Goal: Task Accomplishment & Management: Manage account settings

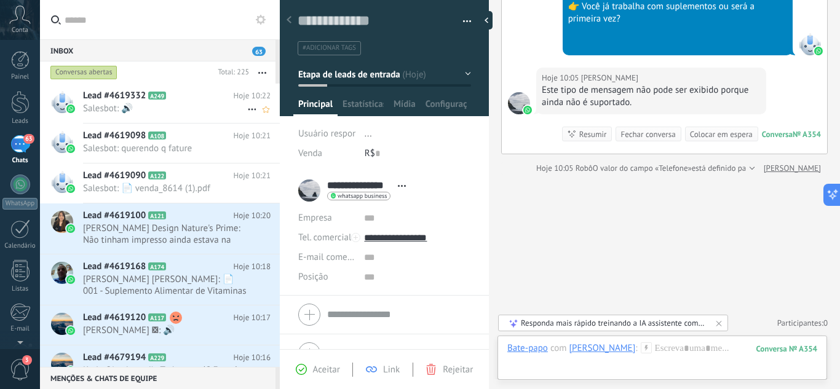
click at [149, 103] on span "Salesbot: 🔊" at bounding box center [165, 109] width 164 height 12
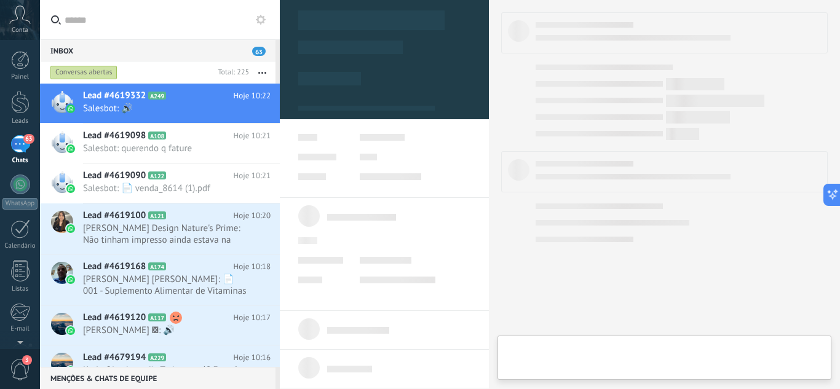
type textarea "**********"
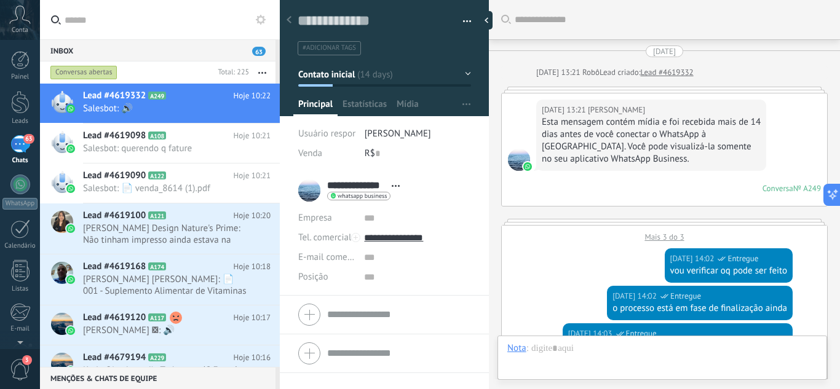
scroll to position [1758, 0]
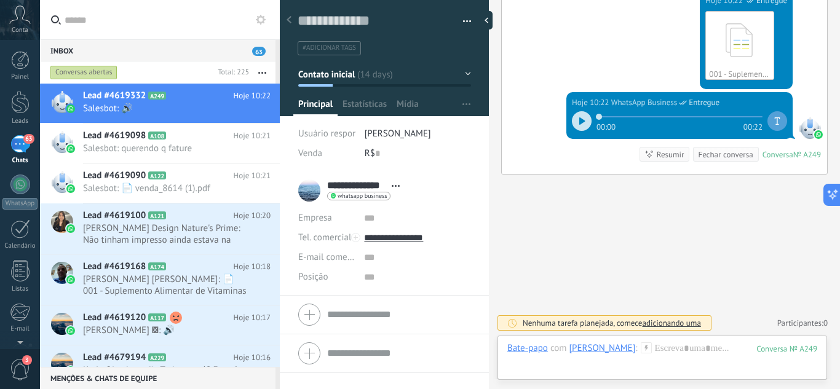
click at [579, 120] on icon at bounding box center [582, 120] width 6 height 7
click at [579, 120] on icon at bounding box center [580, 120] width 2 height 7
click at [26, 57] on div at bounding box center [20, 60] width 18 height 18
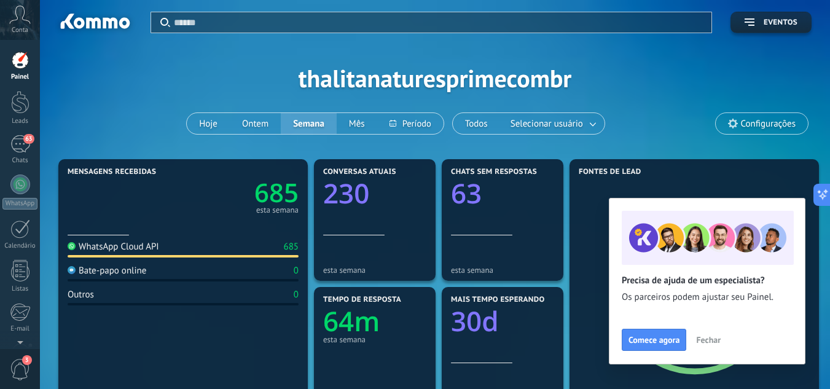
click at [704, 337] on span "Fechar" at bounding box center [708, 340] width 25 height 9
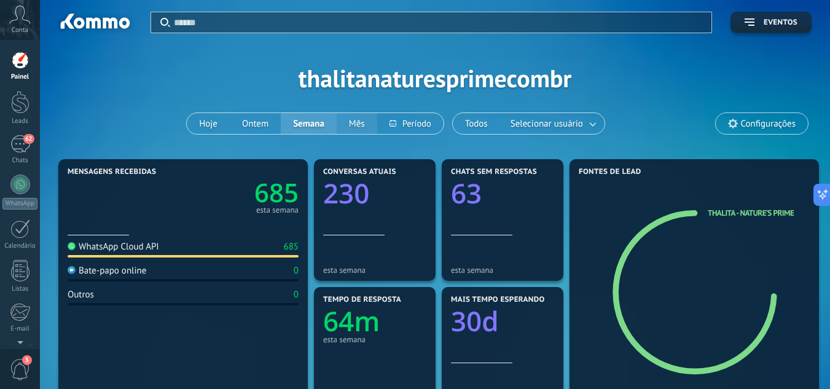
click at [363, 123] on button "Mês" at bounding box center [357, 123] width 41 height 21
click at [15, 100] on div at bounding box center [20, 102] width 18 height 23
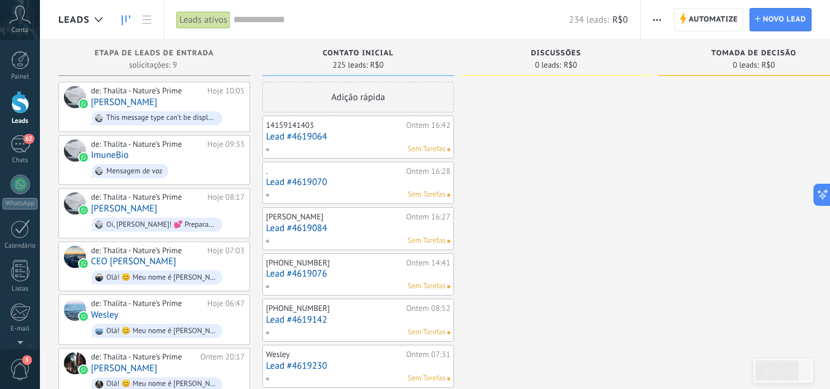
click at [657, 10] on span "button" at bounding box center [657, 19] width 8 height 23
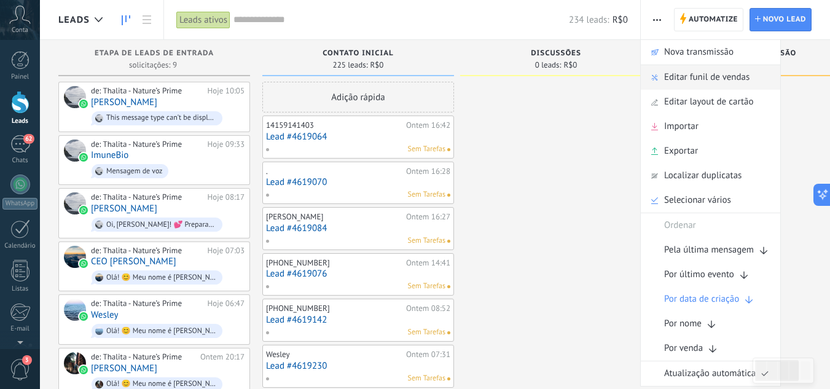
click at [708, 81] on span "Editar funil de vendas" at bounding box center [706, 77] width 85 height 25
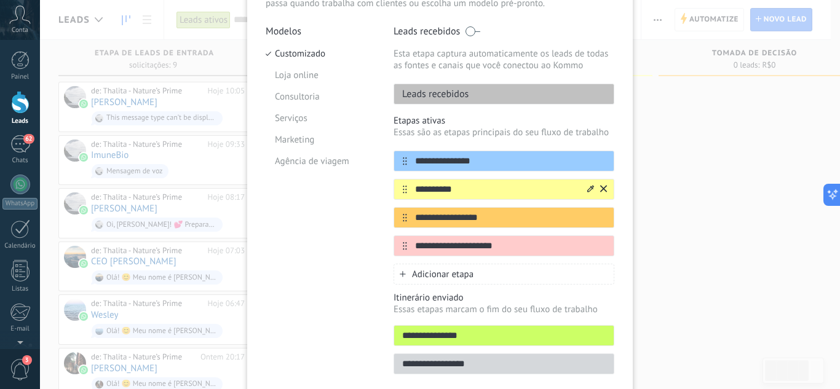
scroll to position [123, 0]
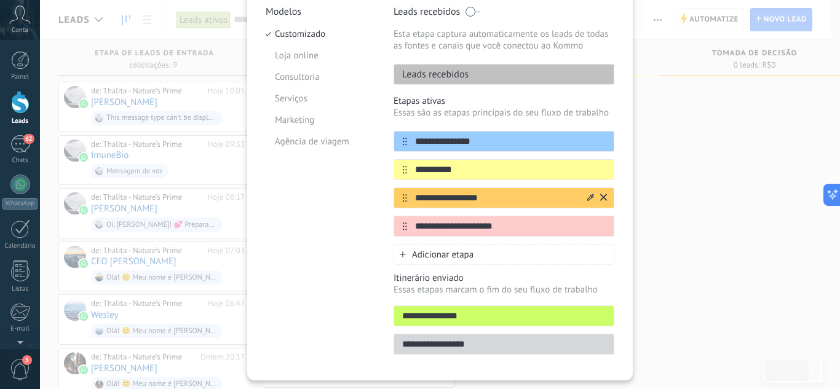
drag, startPoint x: 455, startPoint y: 173, endPoint x: 421, endPoint y: 188, distance: 37.4
click at [415, 172] on input "**********" at bounding box center [510, 169] width 207 height 13
drag, startPoint x: 449, startPoint y: 199, endPoint x: 404, endPoint y: 200, distance: 44.9
click at [407, 200] on input "**********" at bounding box center [496, 198] width 178 height 13
drag, startPoint x: 506, startPoint y: 228, endPoint x: 400, endPoint y: 242, distance: 107.3
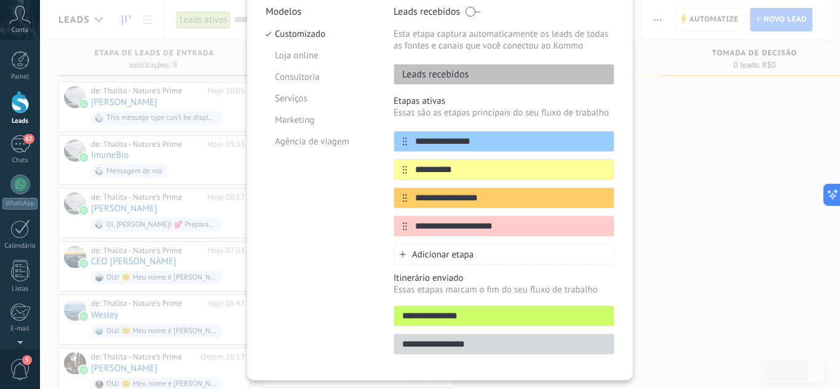
click at [407, 229] on input "**********" at bounding box center [510, 226] width 207 height 13
click at [473, 138] on input "**********" at bounding box center [496, 141] width 178 height 13
drag, startPoint x: 430, startPoint y: 141, endPoint x: 406, endPoint y: 144, distance: 24.1
click at [407, 141] on input "**********" at bounding box center [496, 141] width 178 height 13
drag, startPoint x: 421, startPoint y: 167, endPoint x: 385, endPoint y: 168, distance: 36.3
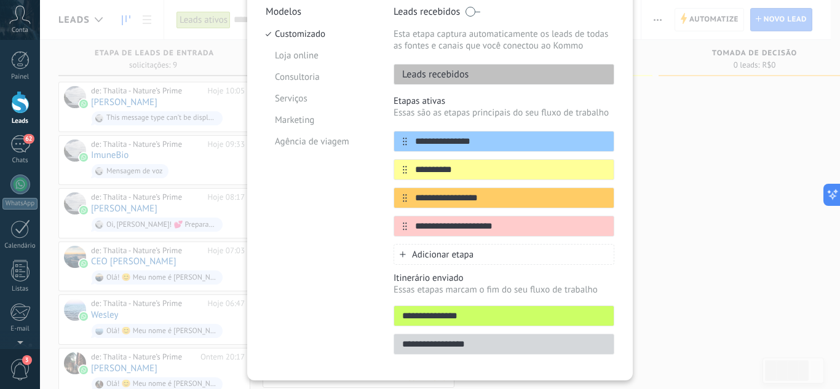
click at [385, 168] on div "**********" at bounding box center [440, 184] width 348 height 356
type input "**********"
click at [494, 199] on input "**********" at bounding box center [496, 198] width 178 height 13
drag, startPoint x: 499, startPoint y: 199, endPoint x: 385, endPoint y: 194, distance: 113.8
click at [387, 194] on div "**********" at bounding box center [440, 184] width 348 height 356
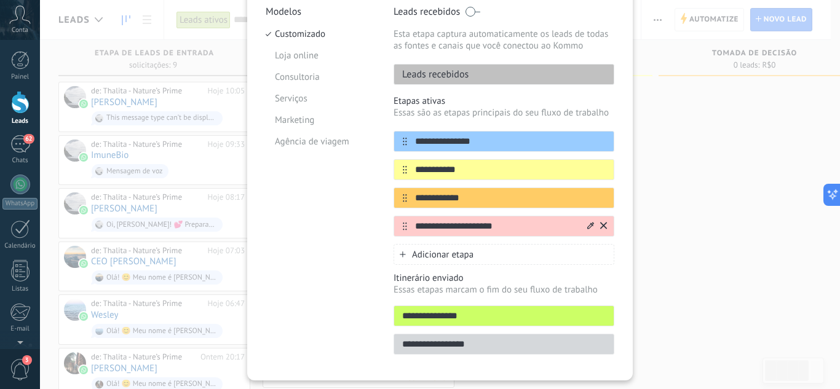
type input "**********"
click at [522, 226] on input "**********" at bounding box center [496, 226] width 178 height 13
drag, startPoint x: 458, startPoint y: 229, endPoint x: 407, endPoint y: 226, distance: 50.5
click at [407, 226] on input "**********" at bounding box center [496, 226] width 178 height 13
type input "*"
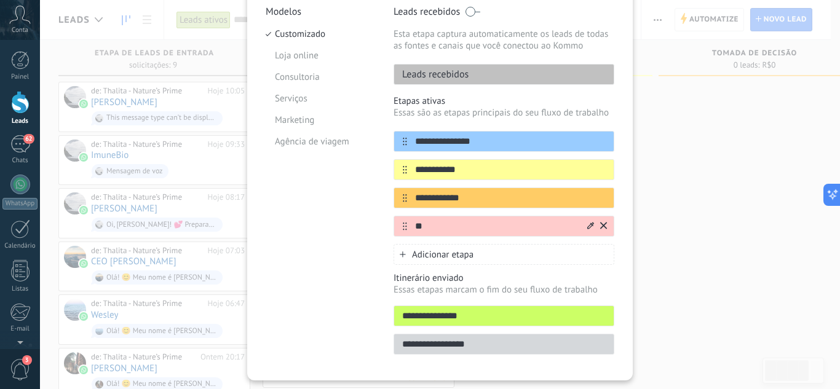
type input "***"
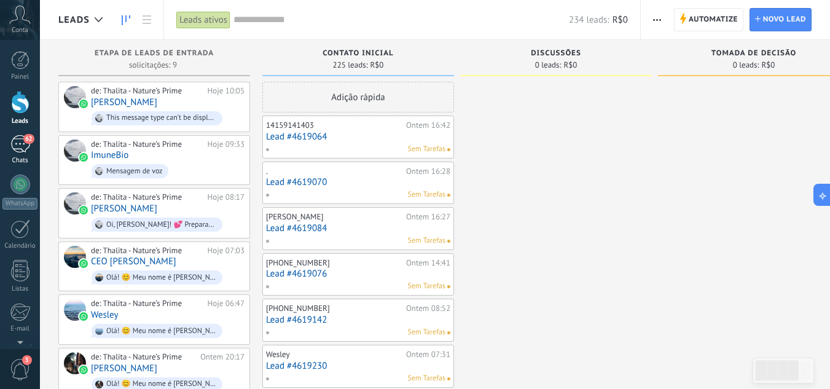
click at [21, 151] on div "62" at bounding box center [20, 144] width 20 height 18
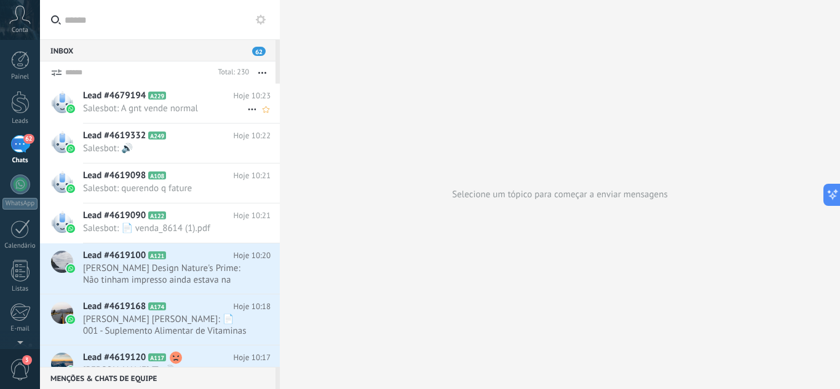
drag, startPoint x: 151, startPoint y: 95, endPoint x: 175, endPoint y: 101, distance: 25.3
click at [151, 96] on span "A229" at bounding box center [157, 96] width 18 height 8
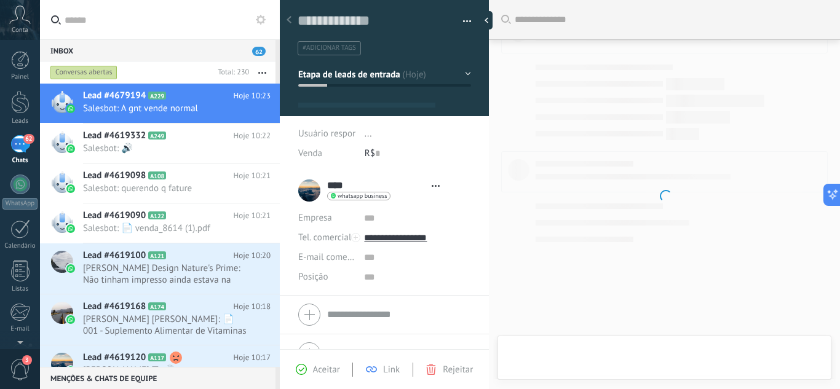
type textarea "**********"
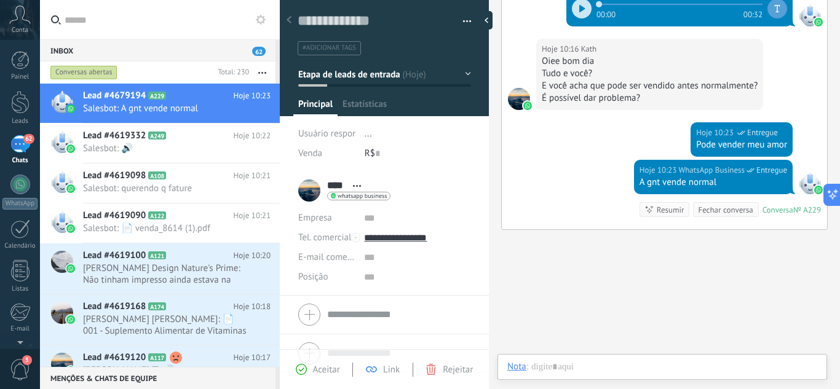
scroll to position [18, 0]
click at [460, 74] on button "Etapa de leads de entrada" at bounding box center [384, 74] width 173 height 22
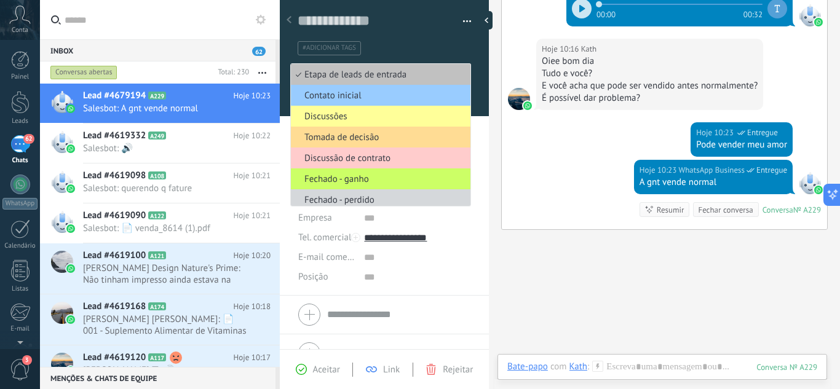
scroll to position [4, 0]
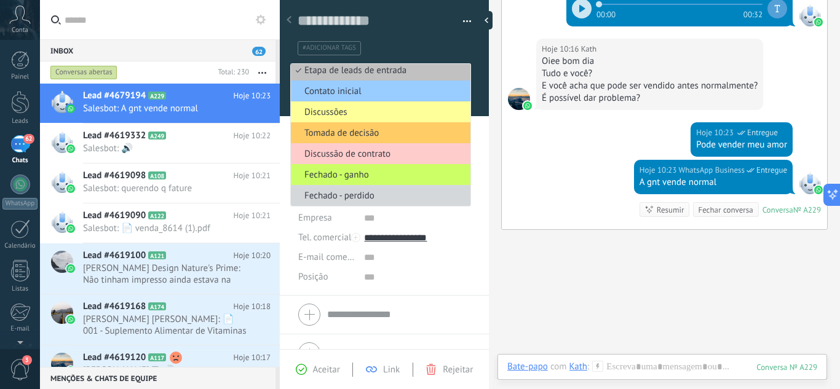
click at [449, 39] on div "#adicionar tags" at bounding box center [382, 48] width 174 height 19
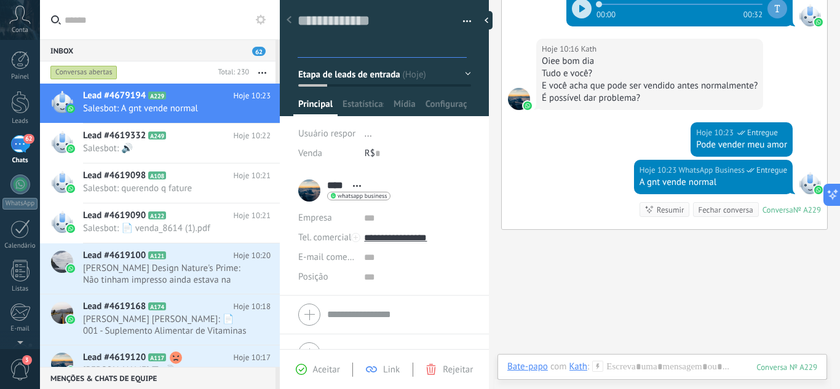
click at [460, 13] on button "button" at bounding box center [463, 21] width 18 height 18
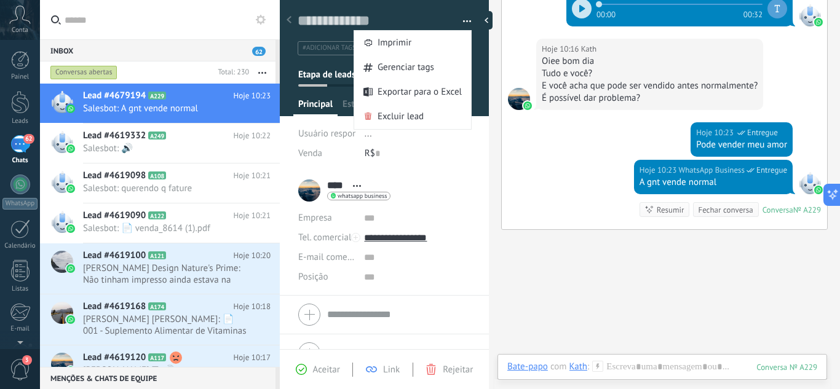
click at [463, 299] on div "Empresa Tel. comercial Comercial direto Celular Faz Casa Outros Tel. comercial …" at bounding box center [384, 315] width 209 height 39
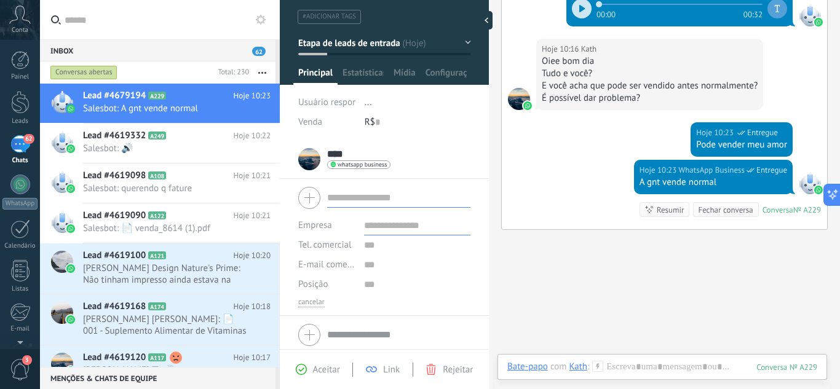
scroll to position [37, 0]
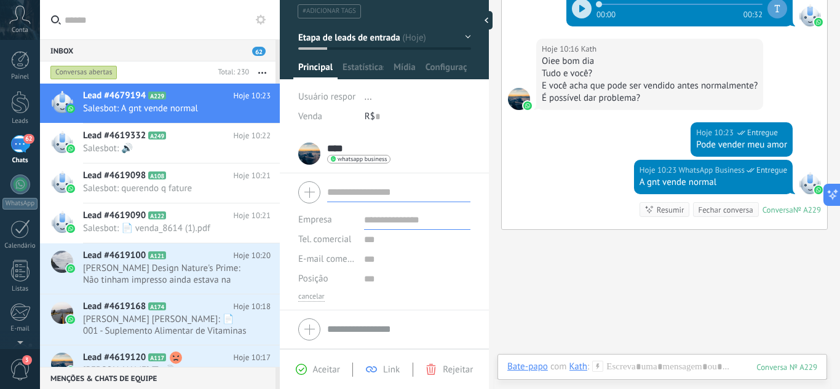
click at [547, 245] on div "Buscar Carregar mais Ontem Ontem 18:28 Robô Lead criado: Lead #4679194 Ontem 17…" at bounding box center [664, 76] width 351 height 736
click at [25, 99] on div at bounding box center [20, 102] width 18 height 23
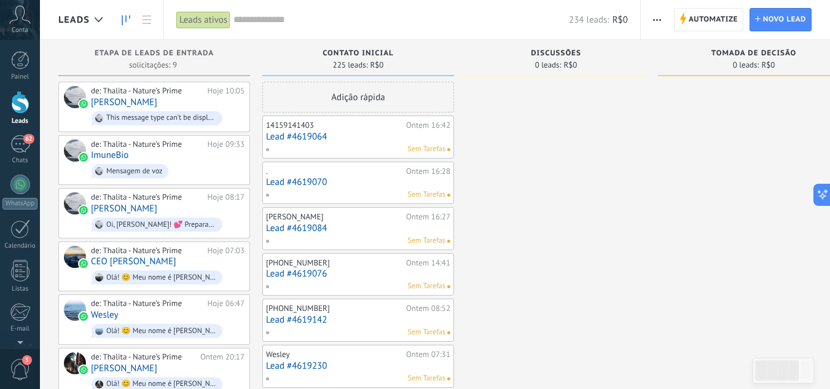
click at [664, 20] on button "button" at bounding box center [657, 19] width 18 height 23
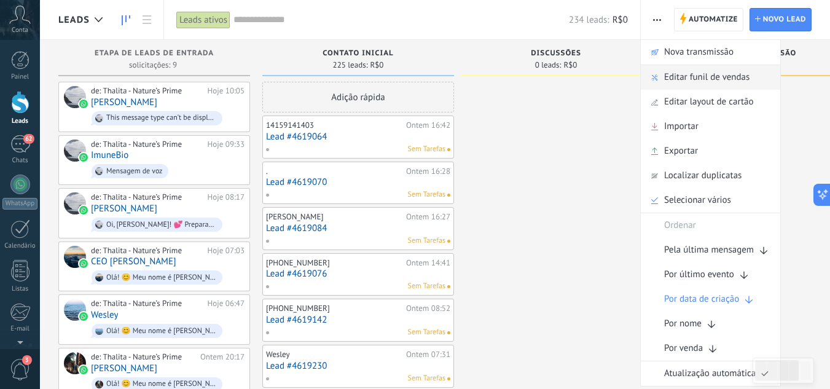
click at [683, 82] on span "Editar funil de vendas" at bounding box center [706, 77] width 85 height 25
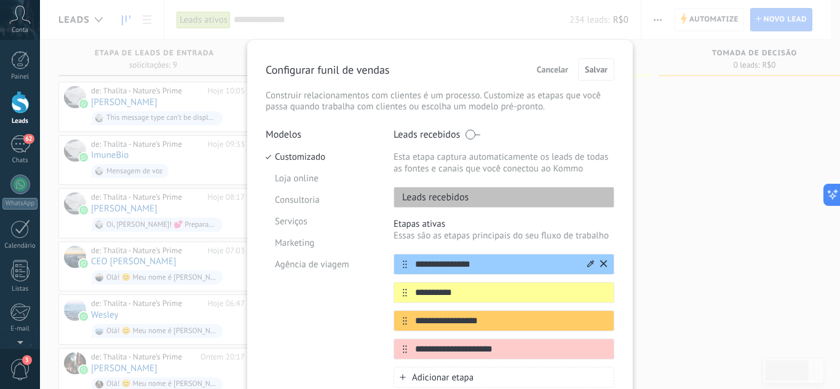
click at [459, 262] on input "**********" at bounding box center [496, 264] width 178 height 13
click at [459, 261] on input "**********" at bounding box center [496, 264] width 178 height 13
click at [446, 297] on input "**********" at bounding box center [496, 292] width 178 height 13
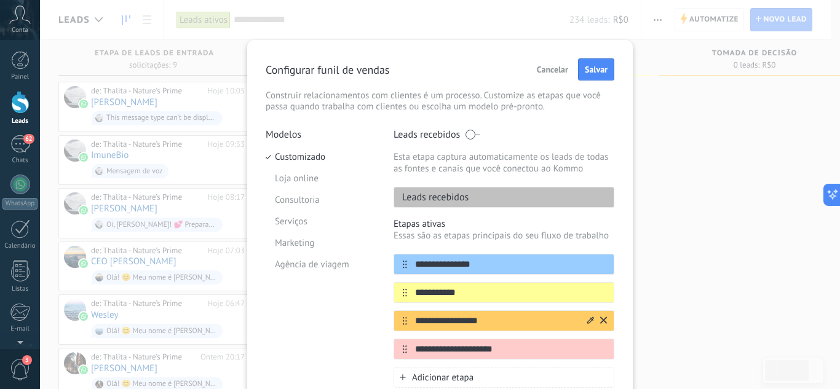
type input "**********"
click at [472, 321] on input "**********" at bounding box center [496, 321] width 178 height 13
type input "**********"
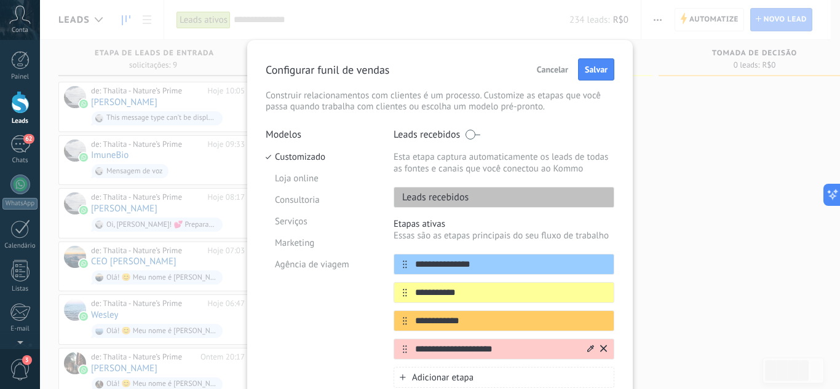
click at [511, 344] on input "**********" at bounding box center [496, 349] width 178 height 13
click at [511, 345] on input "**********" at bounding box center [496, 349] width 178 height 13
click at [512, 345] on input "**********" at bounding box center [496, 349] width 178 height 13
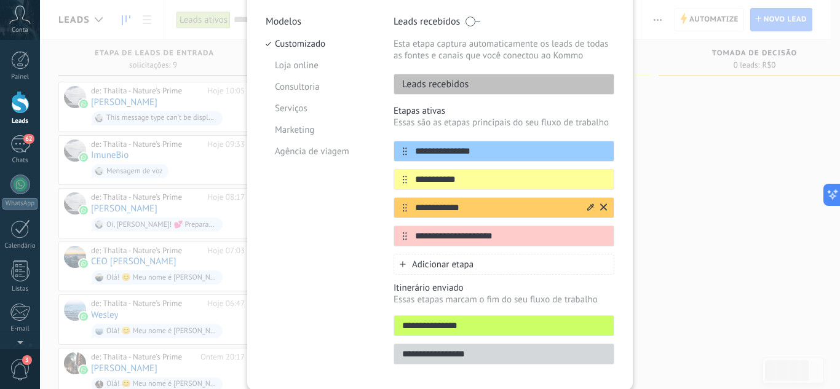
scroll to position [154, 0]
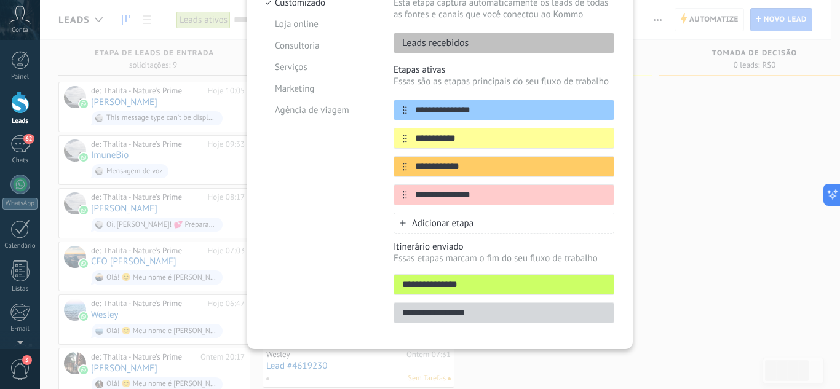
type input "**********"
click at [451, 227] on span "Adicionar etapa" at bounding box center [442, 224] width 61 height 12
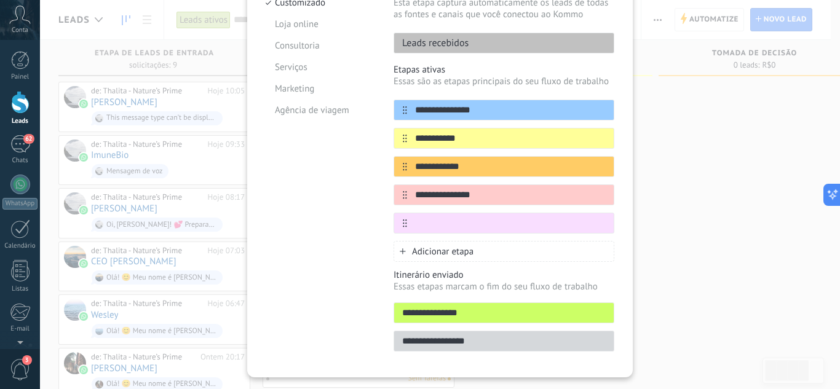
scroll to position [183, 0]
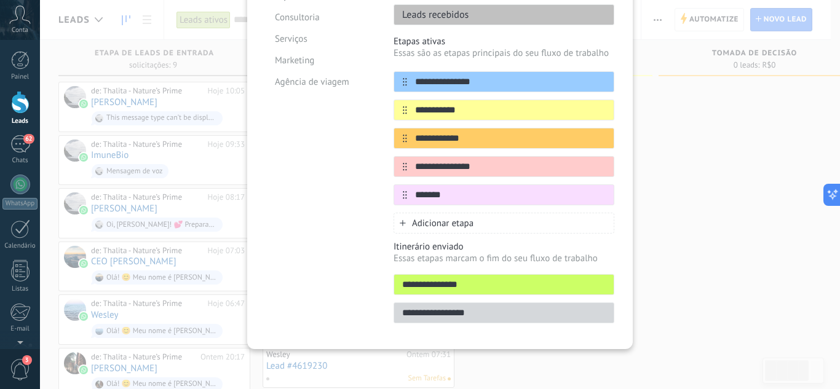
type input "*******"
drag, startPoint x: 471, startPoint y: 286, endPoint x: 392, endPoint y: 283, distance: 79.3
click at [394, 283] on input "**********" at bounding box center [503, 284] width 219 height 13
click at [451, 286] on input "**********" at bounding box center [503, 284] width 219 height 13
click at [401, 283] on input "**********" at bounding box center [503, 284] width 219 height 13
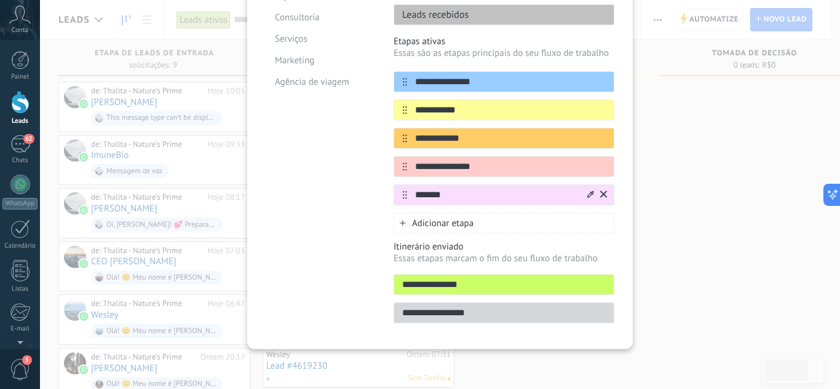
type input "**********"
click at [600, 196] on icon at bounding box center [603, 194] width 7 height 7
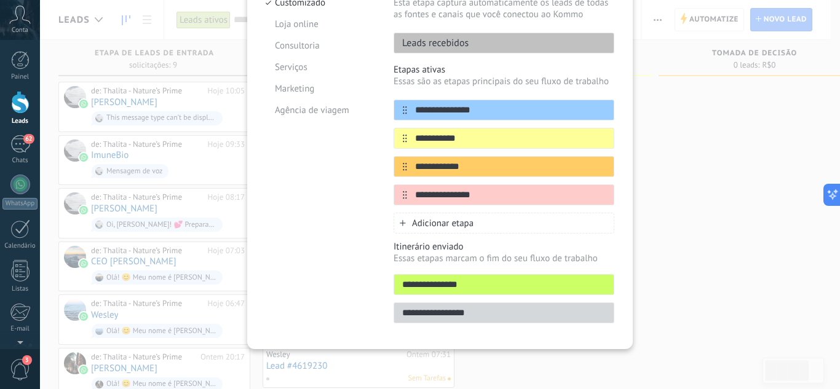
scroll to position [154, 0]
click at [402, 314] on input "**********" at bounding box center [503, 313] width 219 height 13
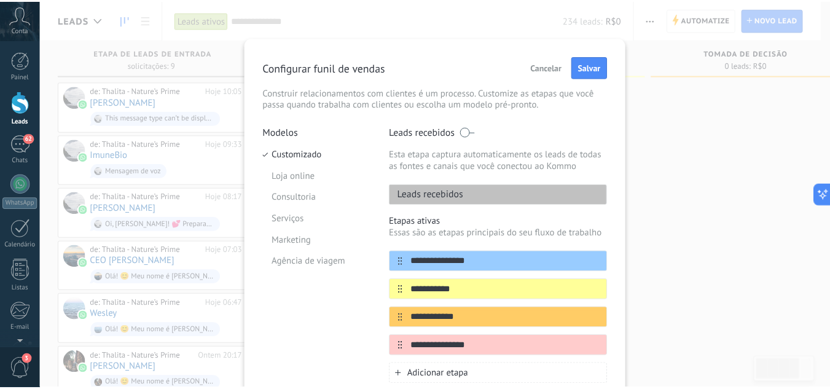
scroll to position [0, 0]
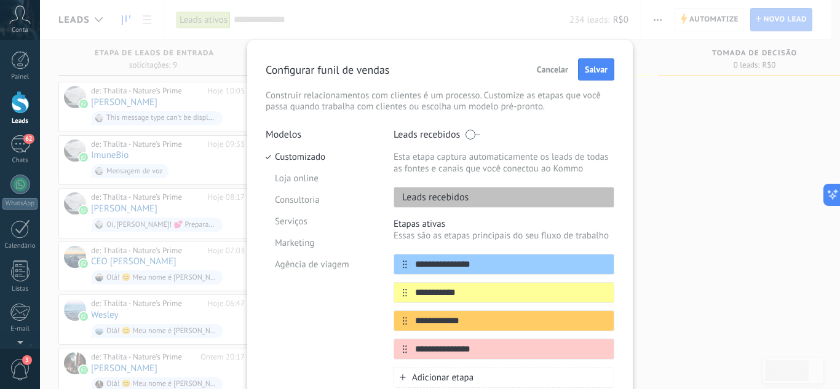
drag, startPoint x: 598, startPoint y: 63, endPoint x: 589, endPoint y: 68, distance: 10.8
click at [597, 63] on button "Salvar" at bounding box center [596, 69] width 36 height 22
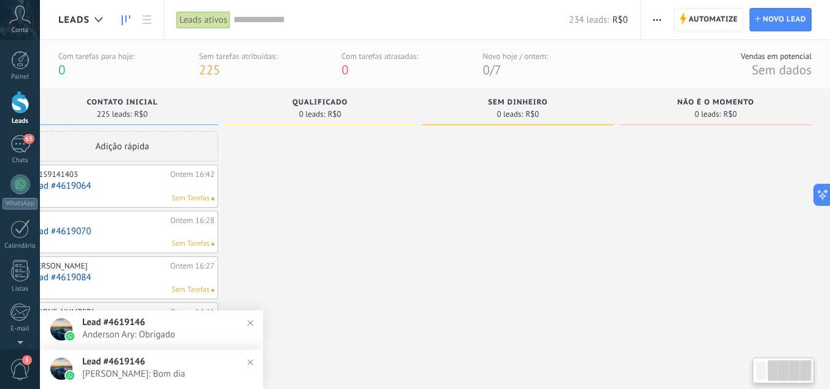
drag, startPoint x: 645, startPoint y: 175, endPoint x: 202, endPoint y: 181, distance: 443.2
drag, startPoint x: 637, startPoint y: 175, endPoint x: 487, endPoint y: 178, distance: 150.6
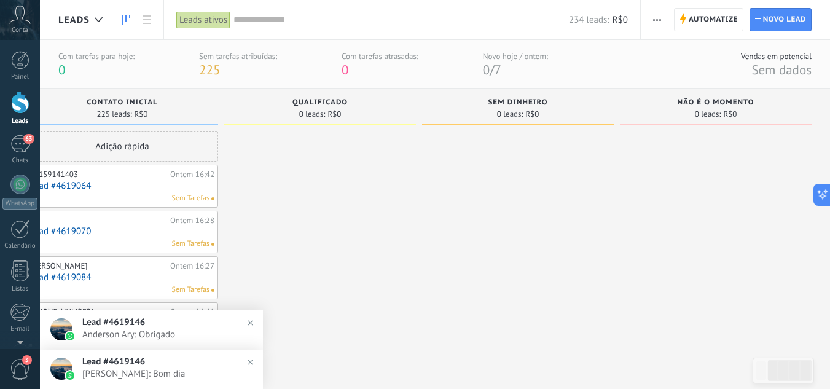
drag, startPoint x: 561, startPoint y: 165, endPoint x: 520, endPoint y: 165, distance: 41.2
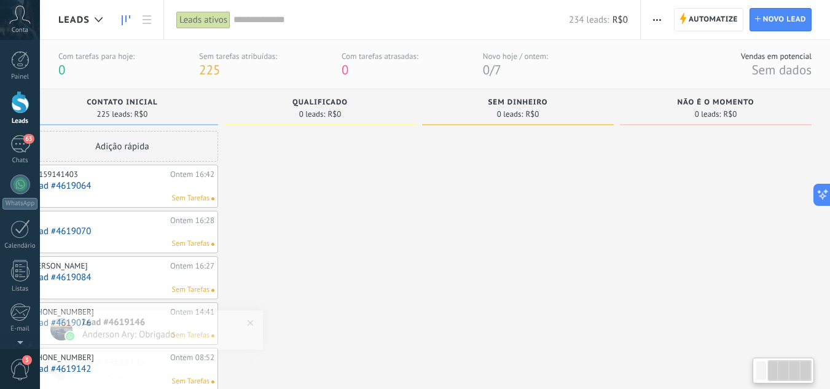
drag, startPoint x: 498, startPoint y: 182, endPoint x: 385, endPoint y: 191, distance: 114.0
click at [645, 19] on div "Automatize Nova transmissão Editar funil de vendas Editar layout de cartão Impo…" at bounding box center [735, 19] width 189 height 39
click at [651, 18] on button "button" at bounding box center [657, 19] width 18 height 23
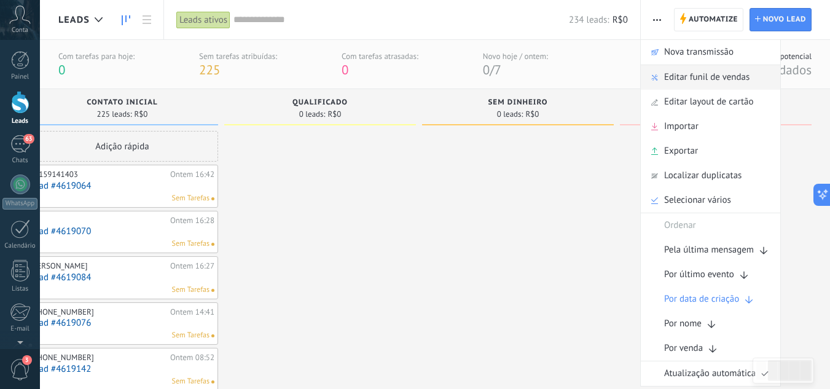
click at [703, 74] on span "Editar funil de vendas" at bounding box center [706, 77] width 85 height 25
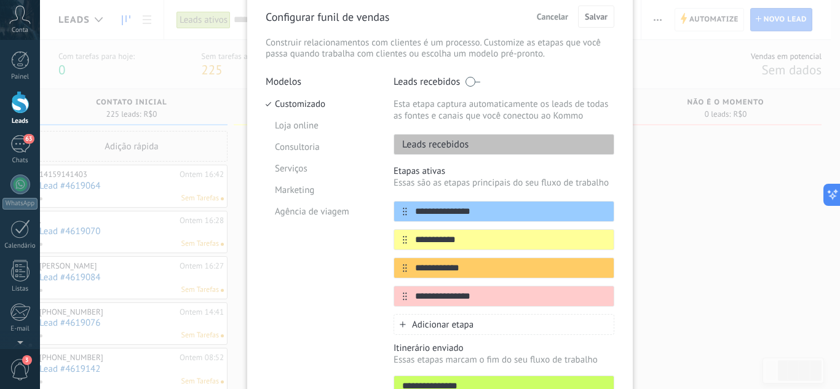
scroll to position [154, 0]
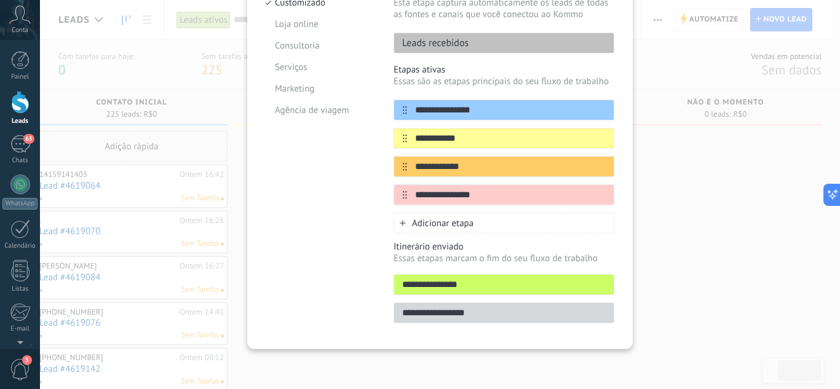
click at [457, 230] on div "Adicionar etapa" at bounding box center [503, 223] width 221 height 21
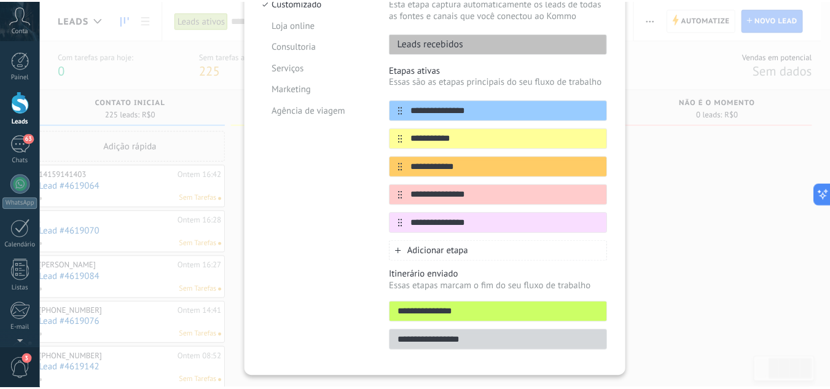
scroll to position [0, 0]
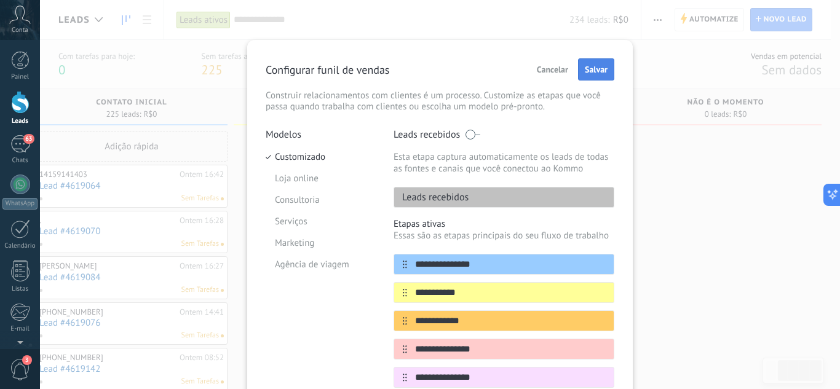
type input "**********"
click at [596, 64] on button "Salvar" at bounding box center [596, 69] width 36 height 22
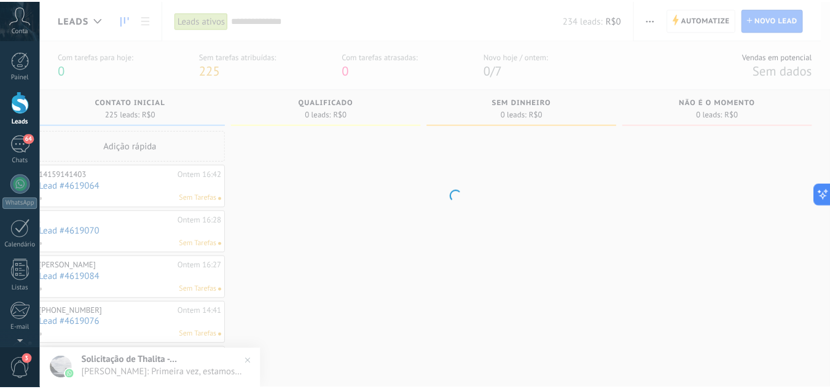
scroll to position [0, 227]
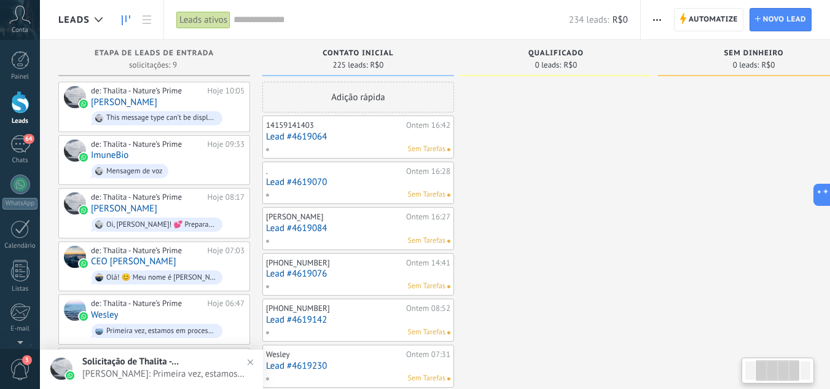
drag, startPoint x: 522, startPoint y: 295, endPoint x: 415, endPoint y: 277, distance: 108.5
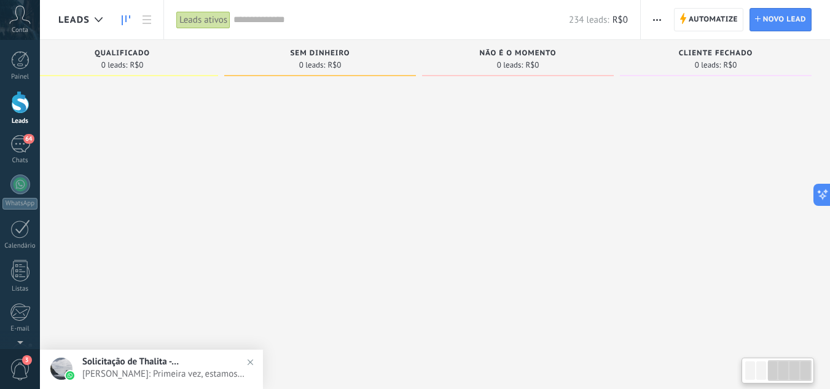
drag, startPoint x: 506, startPoint y: 230, endPoint x: 296, endPoint y: 224, distance: 209.7
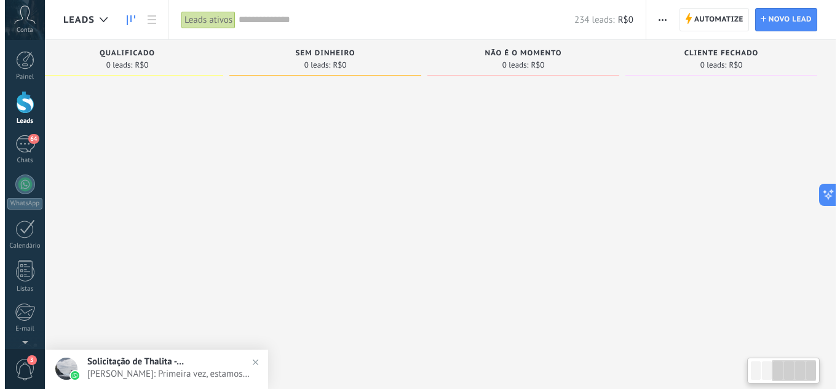
scroll to position [0, 133]
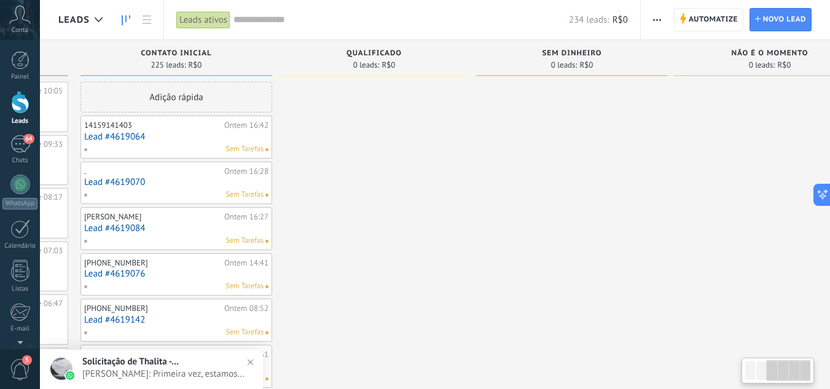
drag, startPoint x: 388, startPoint y: 190, endPoint x: 518, endPoint y: 210, distance: 131.3
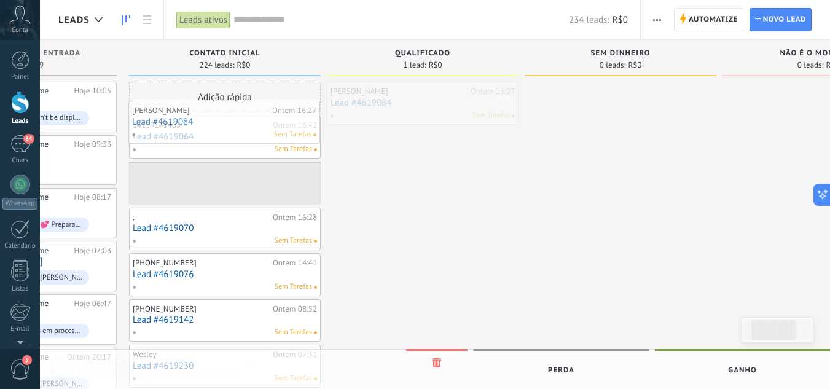
drag, startPoint x: 402, startPoint y: 101, endPoint x: 208, endPoint y: 125, distance: 195.6
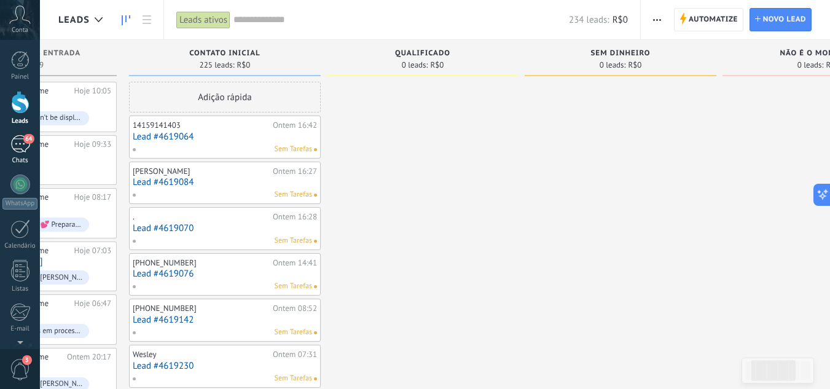
click at [17, 145] on div "64" at bounding box center [20, 144] width 20 height 18
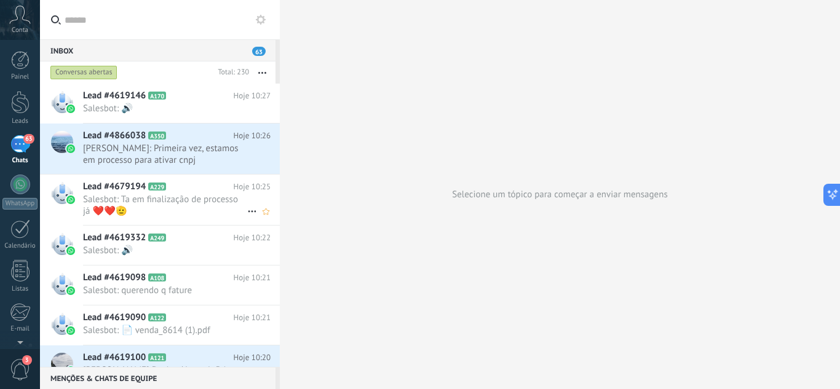
click at [173, 201] on span "Salesbot: Ta em finalização de processo já ❤️❤️🫡" at bounding box center [165, 205] width 164 height 23
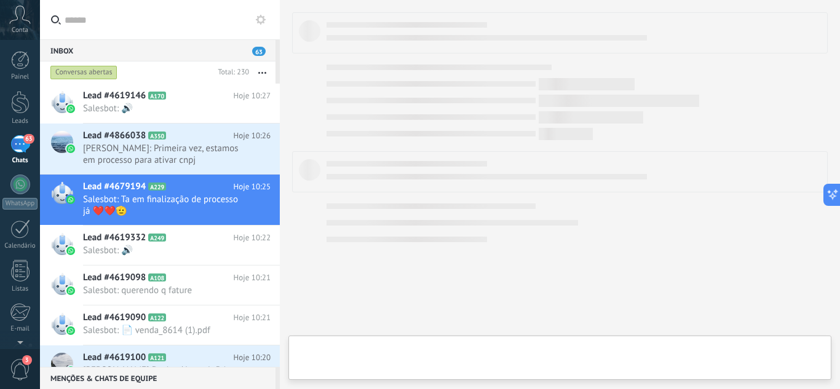
type textarea "**********"
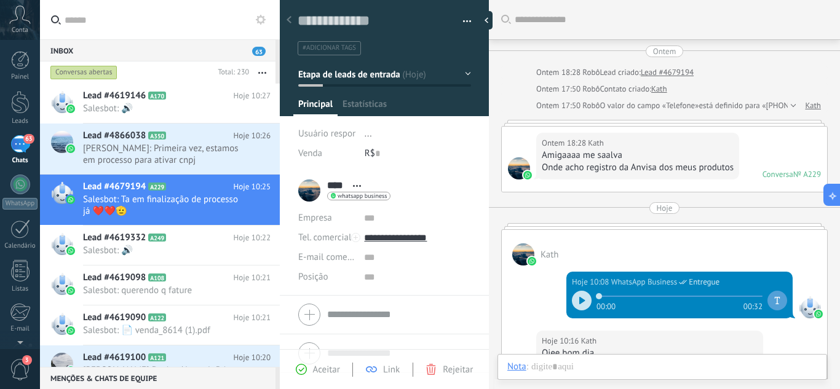
scroll to position [367, 0]
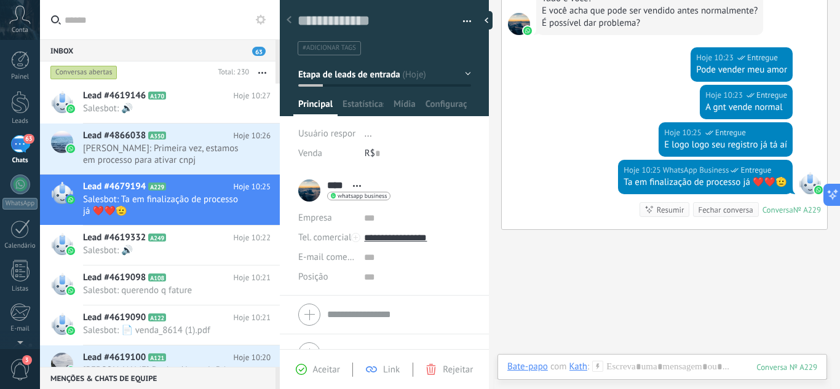
click at [455, 74] on button "Etapa de leads de entrada" at bounding box center [384, 74] width 173 height 22
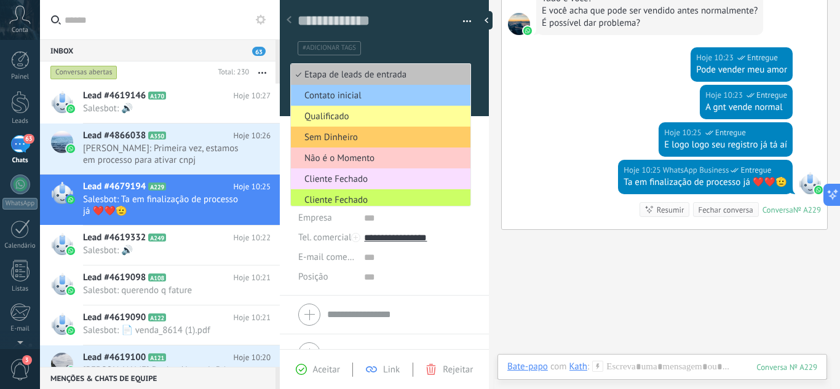
drag, startPoint x: 658, startPoint y: 309, endPoint x: 651, endPoint y: 269, distance: 40.0
click at [659, 309] on div "Buscar Carregar mais Ontem Ontem 18:28 Robô Lead criado: Lead #4679194 Ontem 17…" at bounding box center [664, 38] width 351 height 811
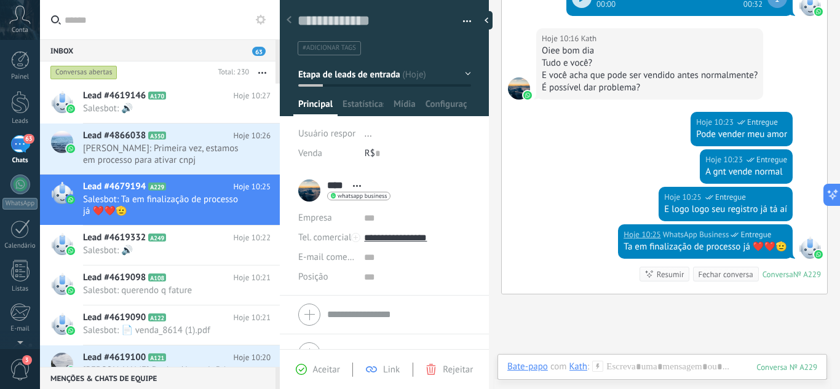
scroll to position [369, 0]
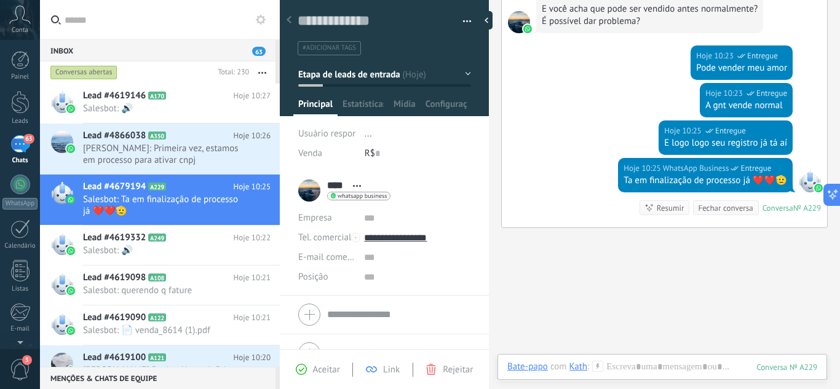
click at [418, 76] on button "Etapa de leads de entrada" at bounding box center [384, 74] width 173 height 22
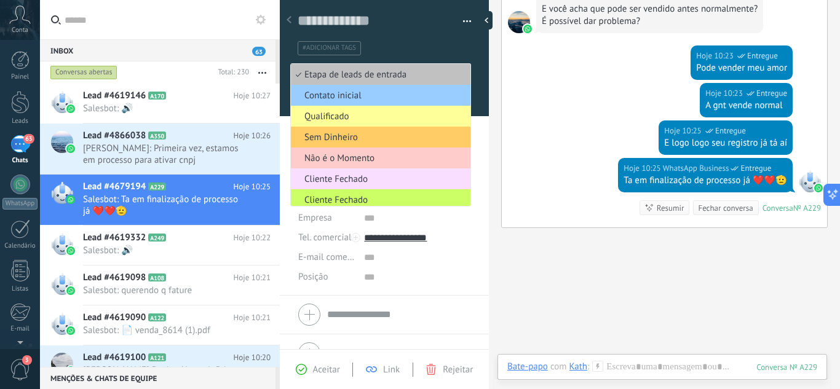
click at [627, 305] on div "Buscar Carregar mais Ontem Ontem 18:28 Robô Lead criado: Lead #4679194 Ontem 17…" at bounding box center [664, 36] width 351 height 811
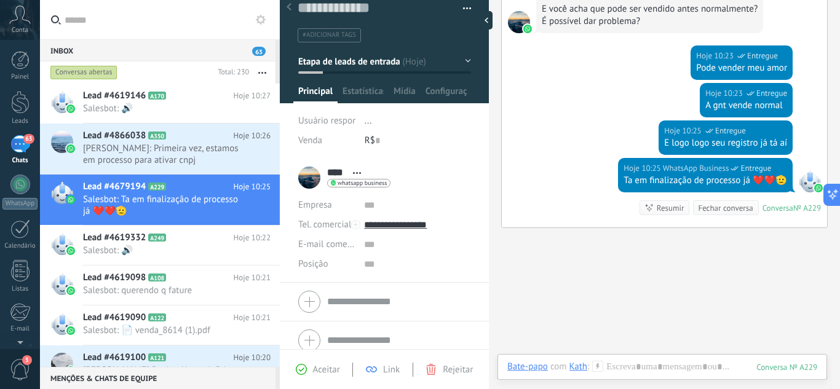
scroll to position [24, 0]
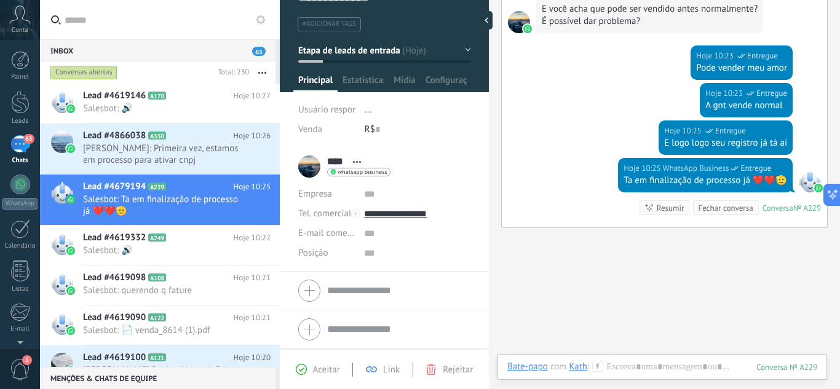
click at [367, 50] on span "Etapa de leads de entrada" at bounding box center [349, 50] width 102 height 12
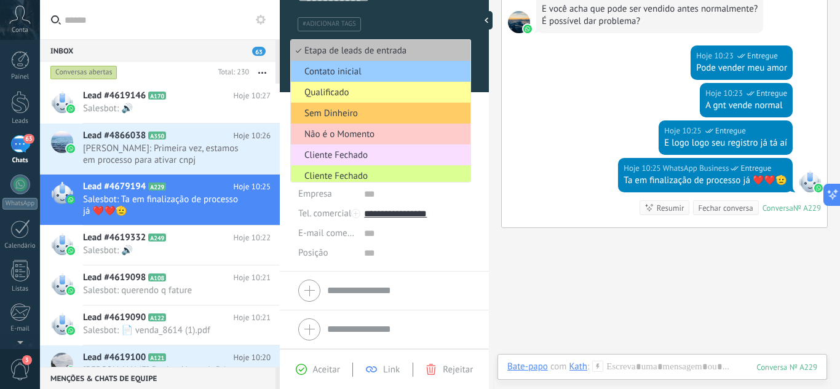
click at [351, 171] on span "Cliente Fechado" at bounding box center [379, 176] width 176 height 12
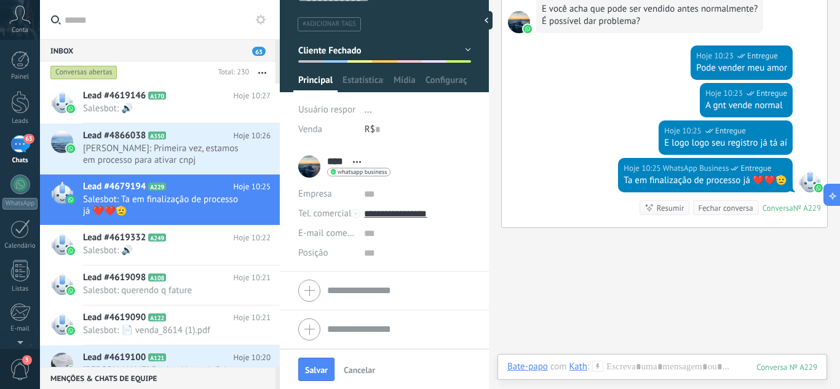
click at [387, 57] on button "Cliente Fechado" at bounding box center [384, 50] width 173 height 22
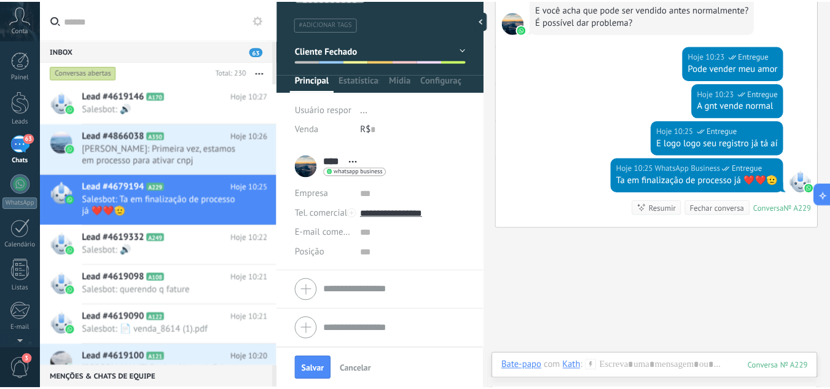
scroll to position [25, 0]
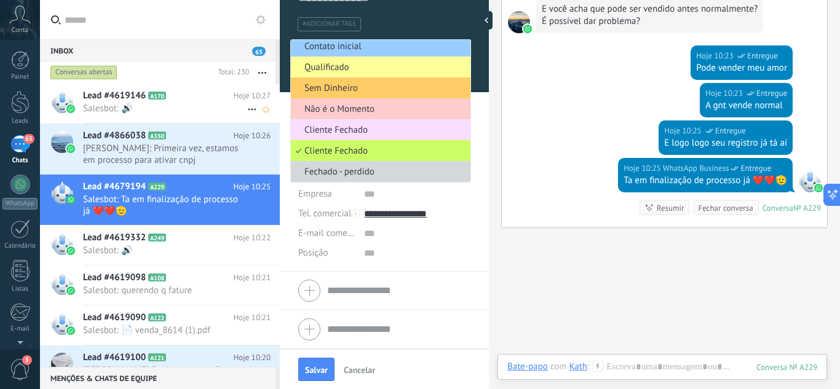
drag, startPoint x: 560, startPoint y: 278, endPoint x: 259, endPoint y: 117, distance: 341.0
click at [560, 277] on div "Buscar Carregar mais Ontem Ontem 18:28 Robô Lead criado: Lead #4679194 Ontem 17…" at bounding box center [664, 36] width 351 height 811
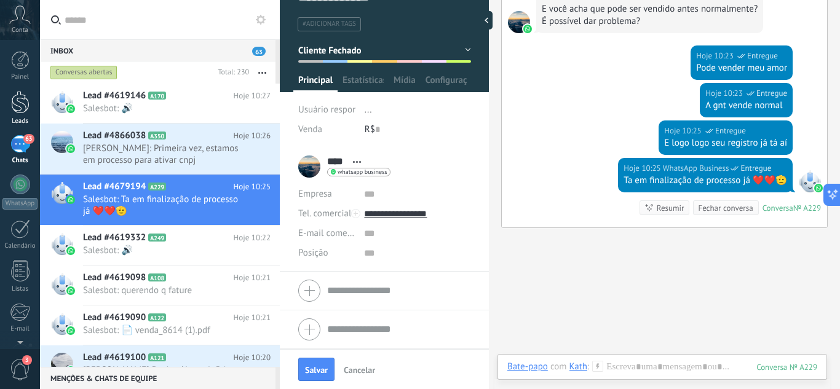
click at [20, 104] on div at bounding box center [20, 102] width 18 height 23
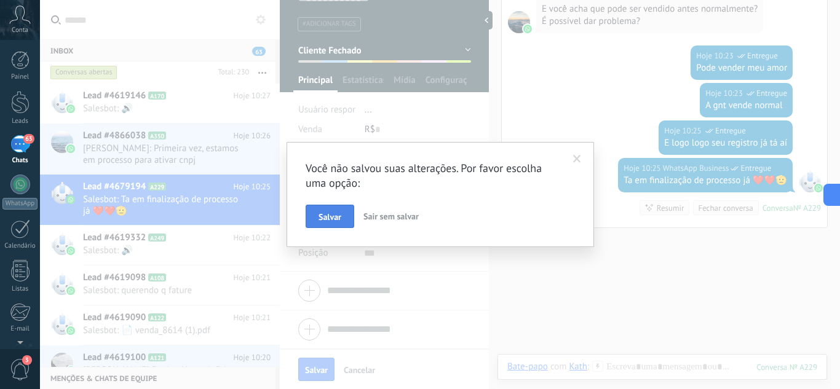
click at [328, 218] on span "Salvar" at bounding box center [329, 217] width 23 height 9
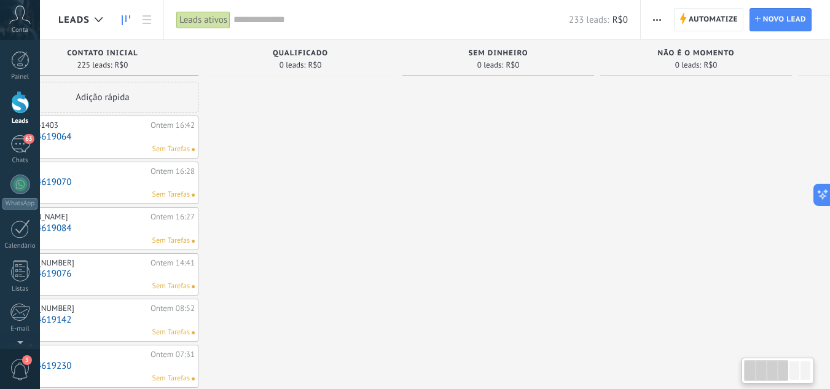
drag, startPoint x: 626, startPoint y: 229, endPoint x: 356, endPoint y: 204, distance: 271.0
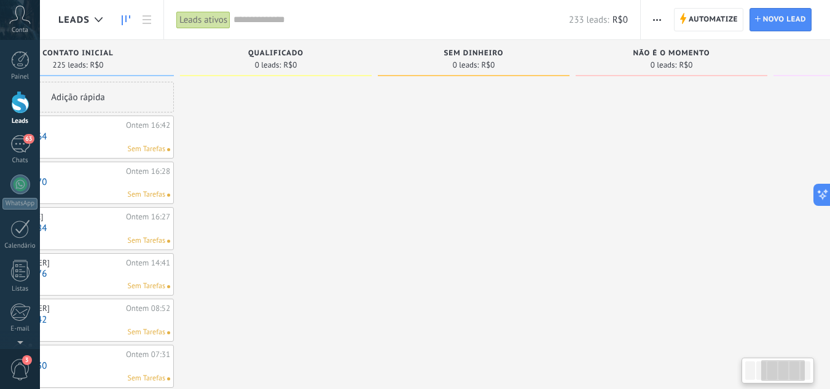
drag, startPoint x: 565, startPoint y: 193, endPoint x: 428, endPoint y: 199, distance: 137.8
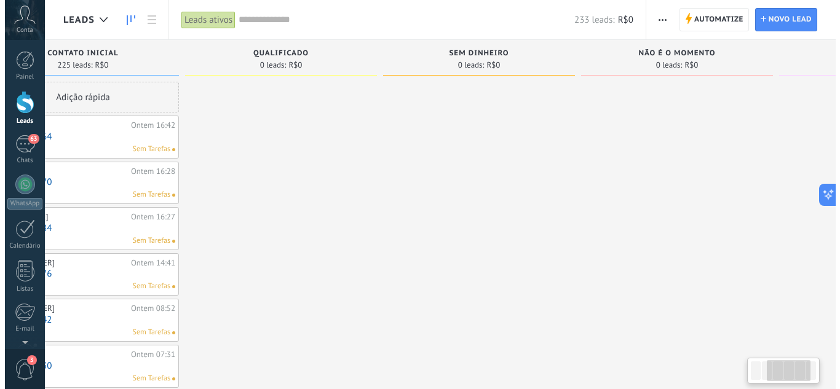
scroll to position [0, 434]
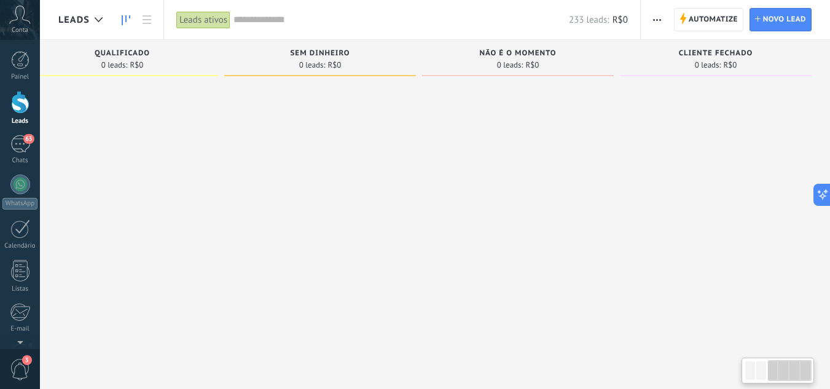
drag, startPoint x: 553, startPoint y: 204, endPoint x: 243, endPoint y: 203, distance: 309.8
drag, startPoint x: 559, startPoint y: 208, endPoint x: 377, endPoint y: 206, distance: 182.6
click at [664, 10] on button "button" at bounding box center [657, 19] width 18 height 23
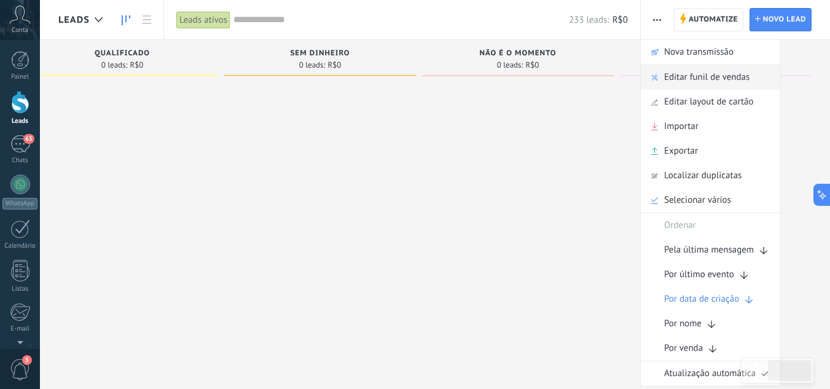
click at [725, 76] on span "Editar funil de vendas" at bounding box center [706, 77] width 85 height 25
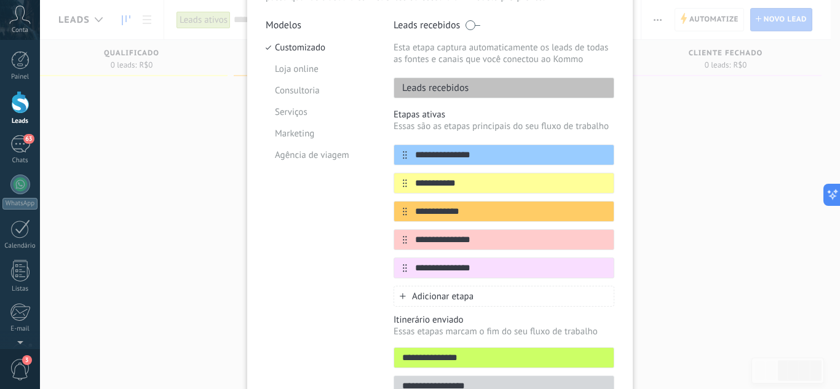
scroll to position [183, 0]
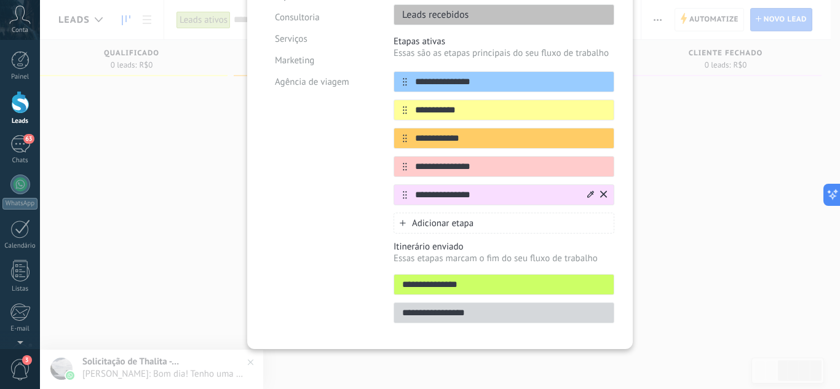
click at [494, 196] on input "**********" at bounding box center [496, 195] width 178 height 13
drag, startPoint x: 481, startPoint y: 197, endPoint x: 395, endPoint y: 195, distance: 85.4
click at [396, 195] on div "**********" at bounding box center [503, 194] width 221 height 21
type input "**********"
click at [575, 240] on div "**********" at bounding box center [503, 138] width 221 height 385
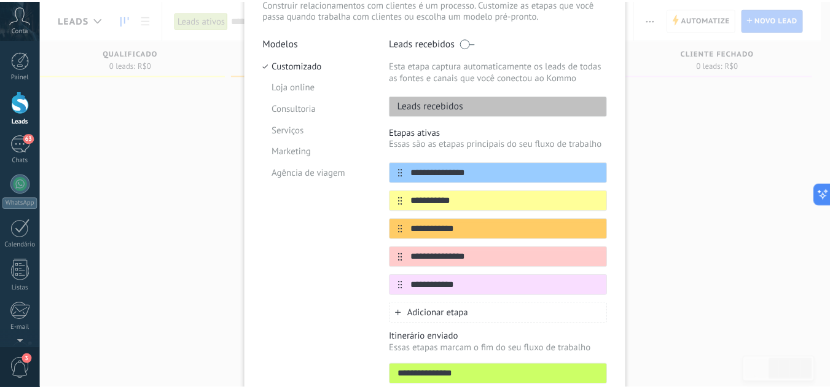
scroll to position [0, 0]
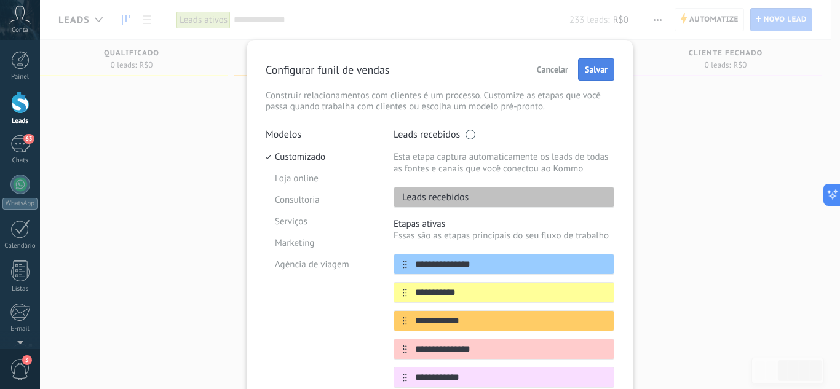
click at [597, 69] on span "Salvar" at bounding box center [596, 69] width 23 height 9
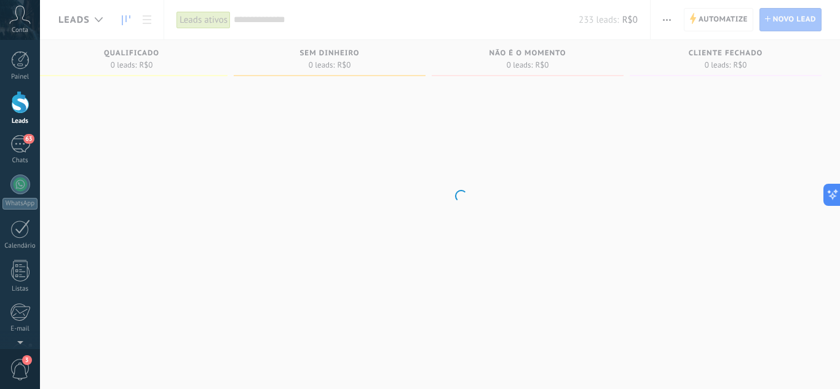
scroll to position [0, 425]
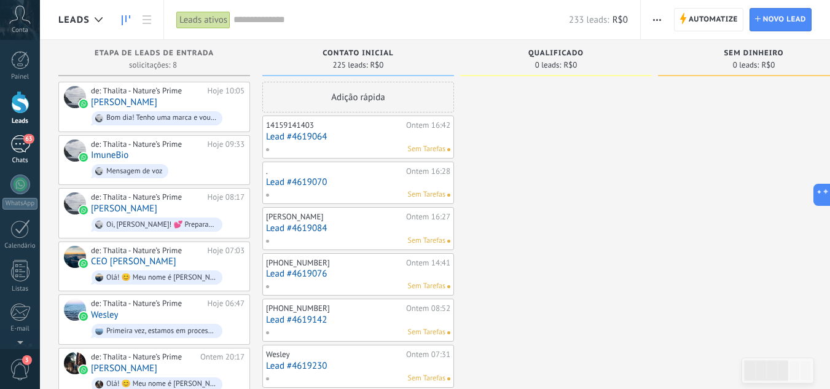
click at [21, 144] on div "63" at bounding box center [20, 144] width 20 height 18
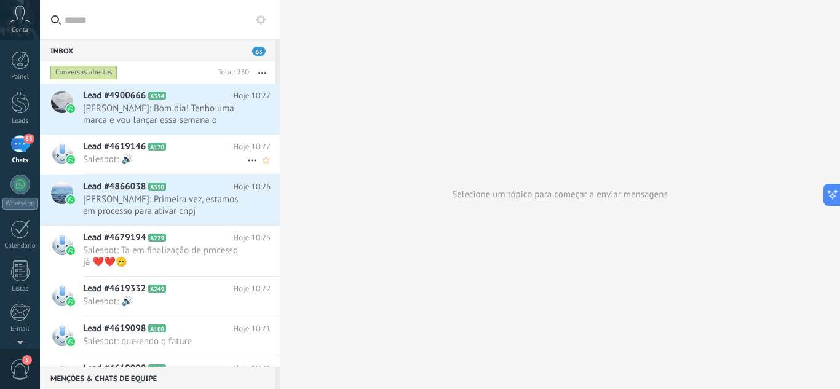
click at [135, 149] on span "Lead #4619146" at bounding box center [114, 147] width 63 height 12
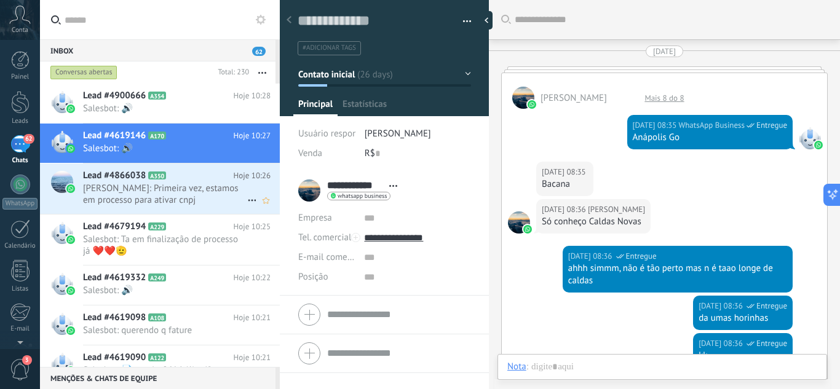
scroll to position [2504, 0]
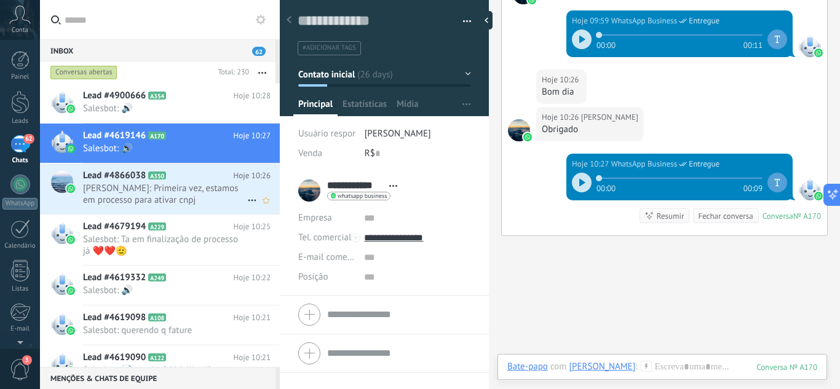
click at [156, 189] on span "[PERSON_NAME]: Primeira vez, estamos em processo para ativar cnpj" at bounding box center [165, 194] width 164 height 23
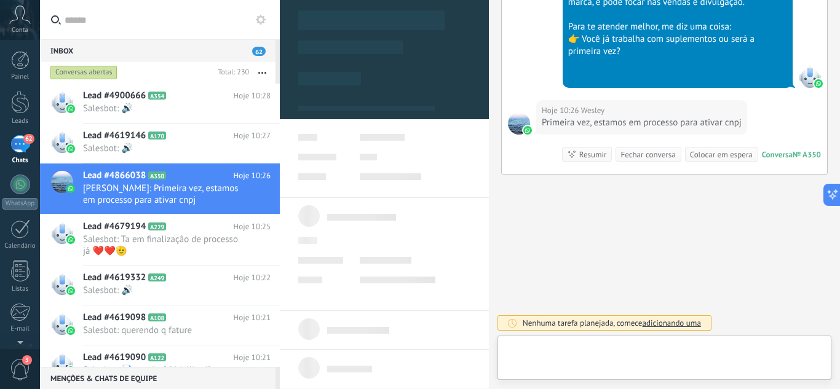
scroll to position [18, 0]
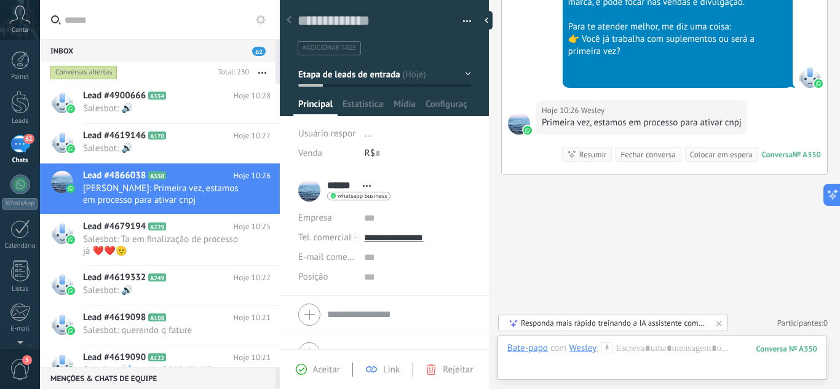
click at [404, 75] on button "Etapa de leads de entrada" at bounding box center [384, 74] width 173 height 22
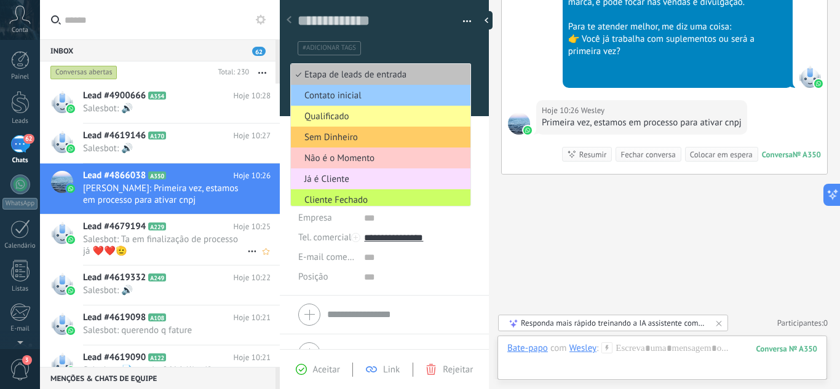
click at [160, 230] on span "A229" at bounding box center [157, 226] width 18 height 8
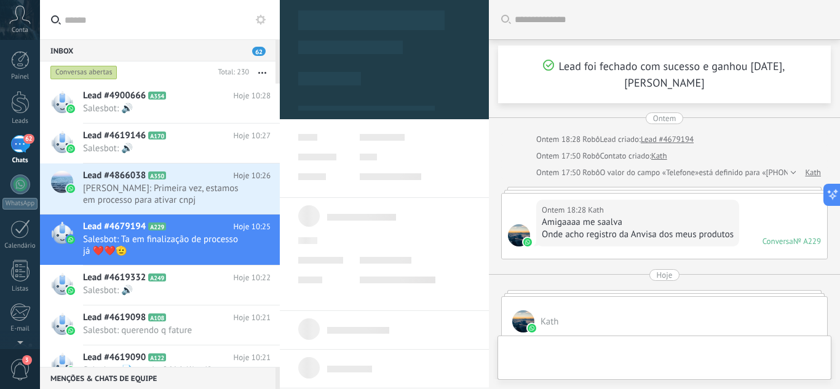
scroll to position [526, 0]
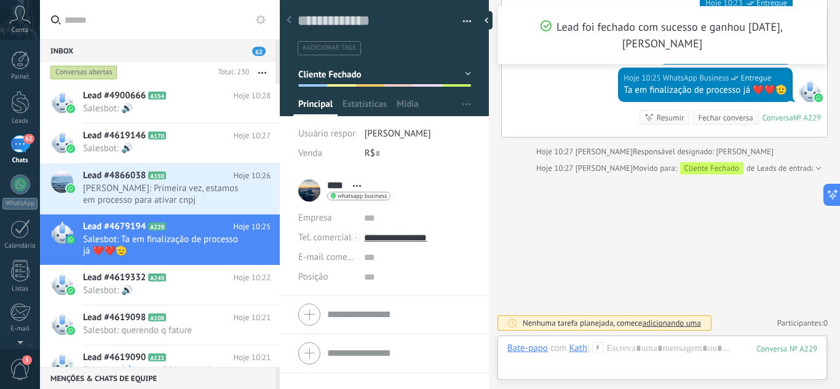
click at [401, 74] on button "Cliente Fechado" at bounding box center [384, 74] width 173 height 22
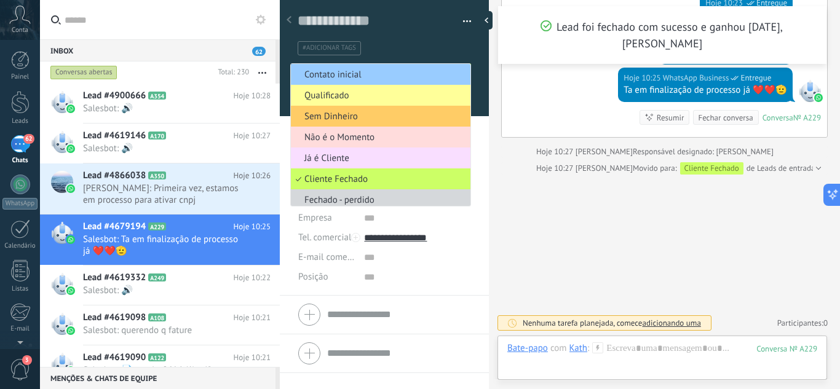
scroll to position [4, 0]
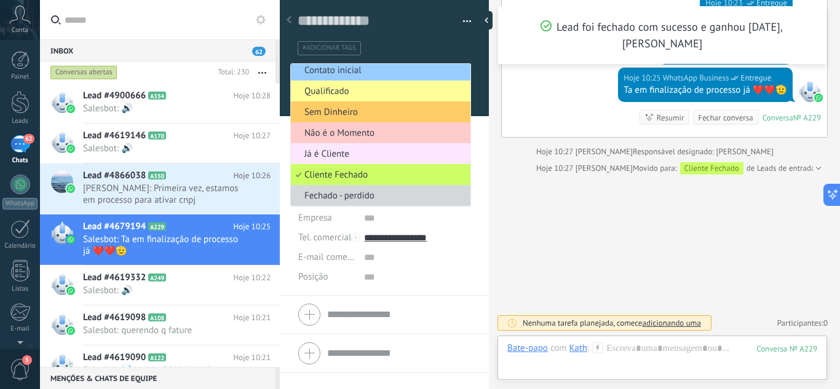
click at [338, 154] on span "Já é Cliente" at bounding box center [379, 154] width 176 height 12
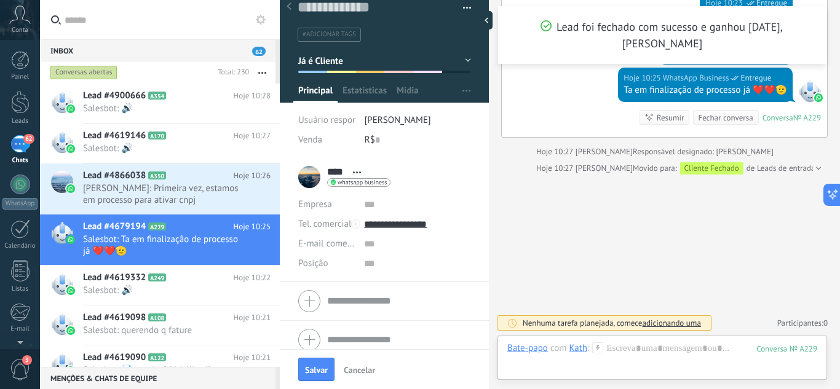
scroll to position [24, 0]
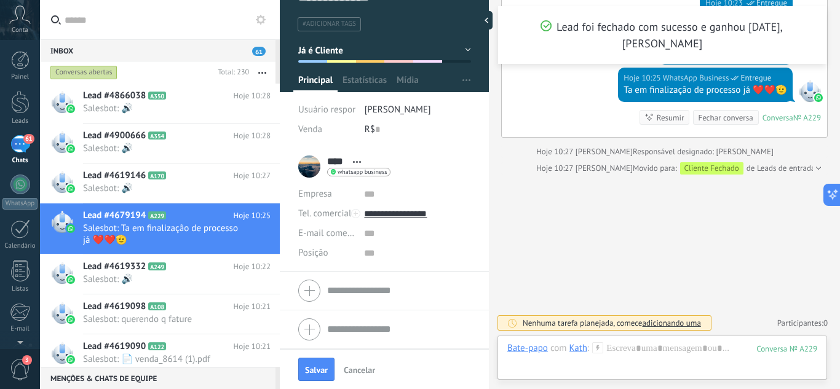
click at [371, 71] on div at bounding box center [385, 30] width 210 height 124
click at [368, 79] on span "Estatísticas" at bounding box center [364, 83] width 44 height 18
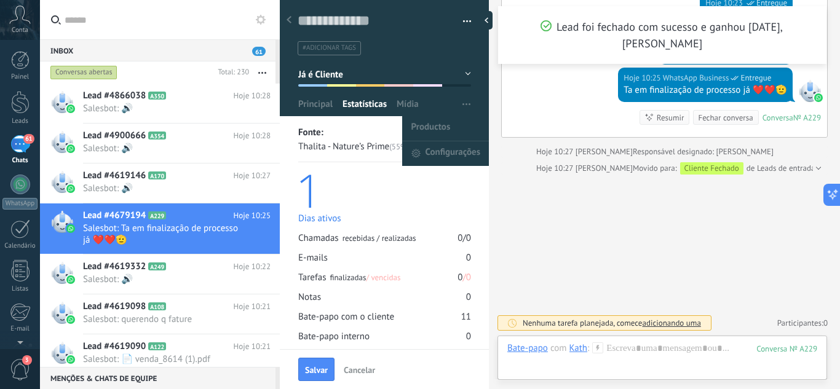
click at [462, 103] on span "button" at bounding box center [466, 104] width 8 height 23
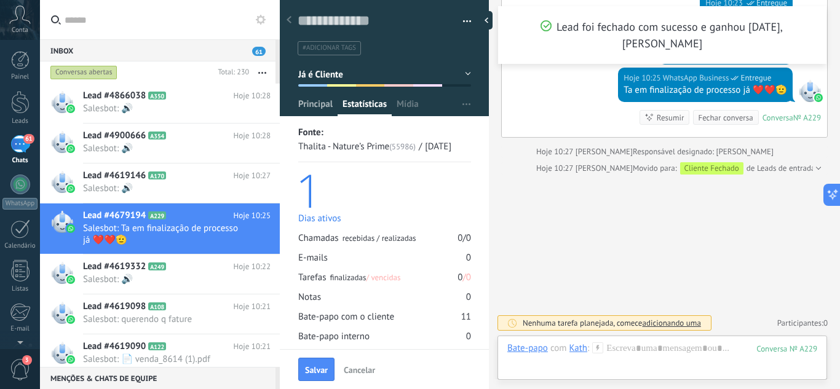
click at [304, 107] on span "Principal" at bounding box center [315, 107] width 34 height 18
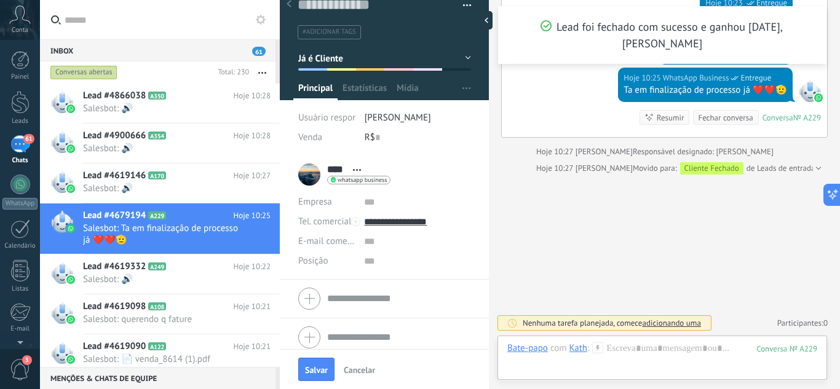
scroll to position [24, 0]
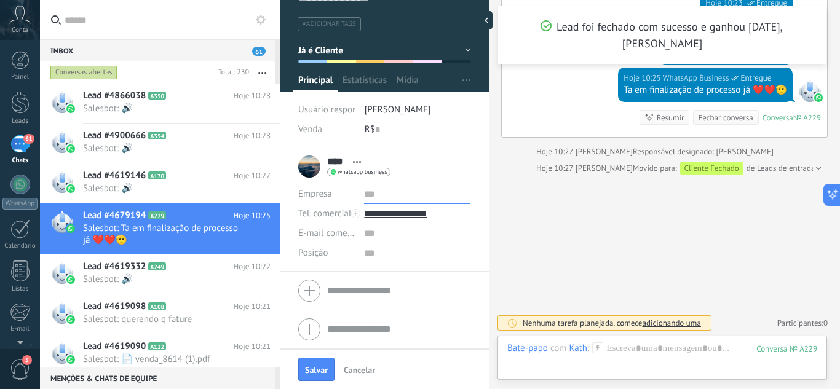
click at [377, 195] on input "text" at bounding box center [417, 194] width 106 height 20
click at [382, 230] on input "text" at bounding box center [417, 234] width 106 height 20
click at [385, 258] on input "text" at bounding box center [417, 253] width 106 height 20
click at [488, 21] on div at bounding box center [489, 20] width 18 height 18
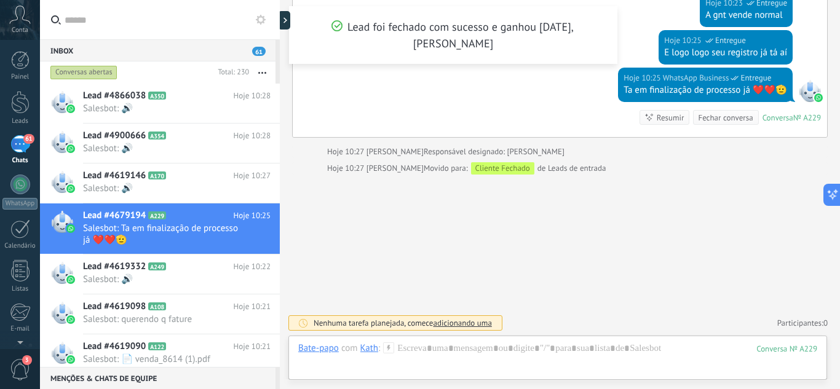
scroll to position [510, 0]
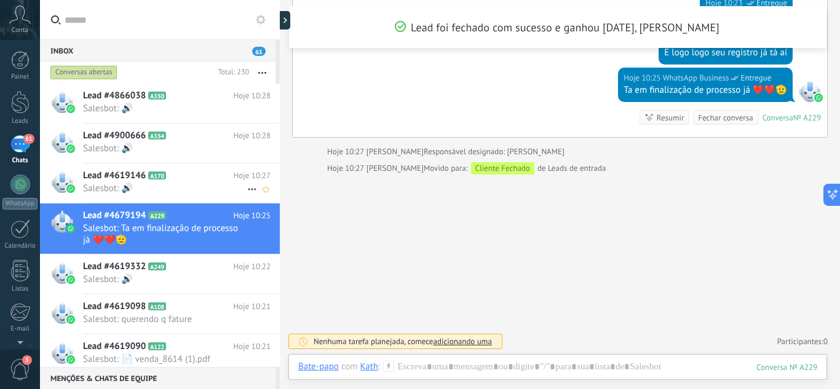
click at [130, 169] on div "Lead #4619146 A170 Hoje 10:27 Salesbot: 🔊" at bounding box center [181, 182] width 197 height 39
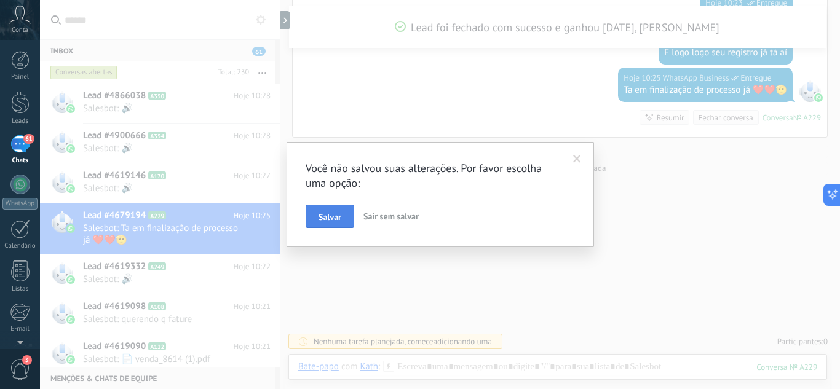
click at [331, 219] on span "Salvar" at bounding box center [329, 217] width 23 height 9
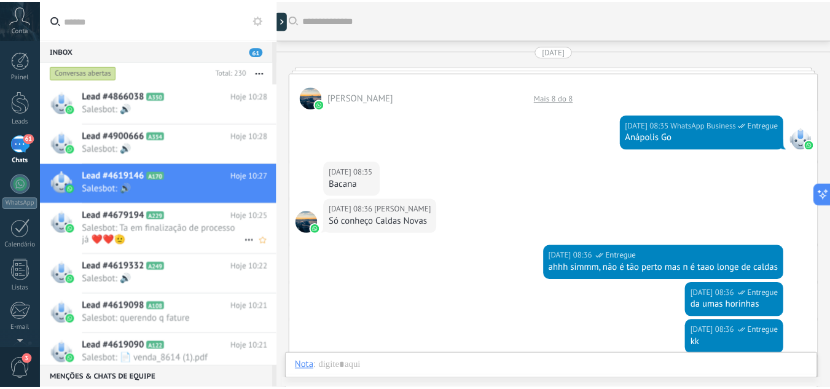
scroll to position [2457, 0]
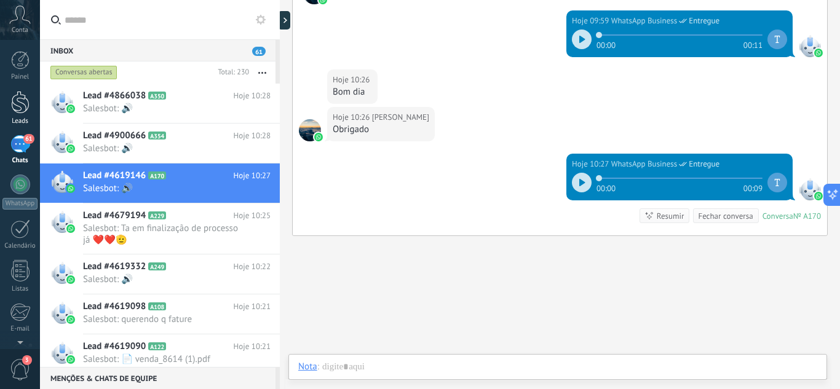
click at [18, 103] on div at bounding box center [20, 102] width 18 height 23
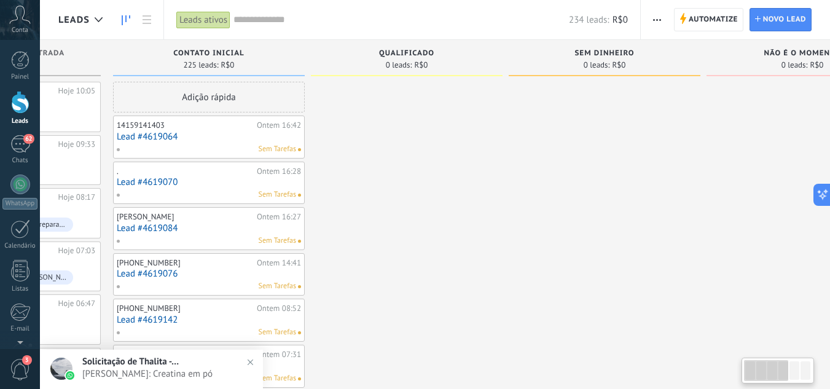
drag, startPoint x: 600, startPoint y: 174, endPoint x: 298, endPoint y: 176, distance: 302.4
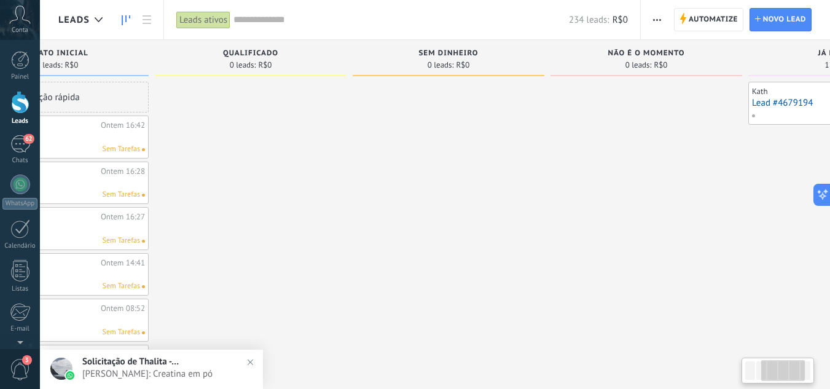
drag, startPoint x: 557, startPoint y: 187, endPoint x: 273, endPoint y: 187, distance: 284.0
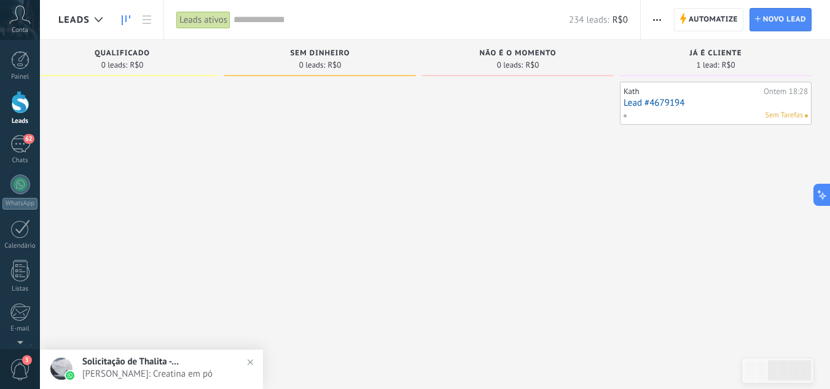
drag, startPoint x: 451, startPoint y: 196, endPoint x: 273, endPoint y: 196, distance: 177.6
drag, startPoint x: 281, startPoint y: 183, endPoint x: 257, endPoint y: 175, distance: 25.7
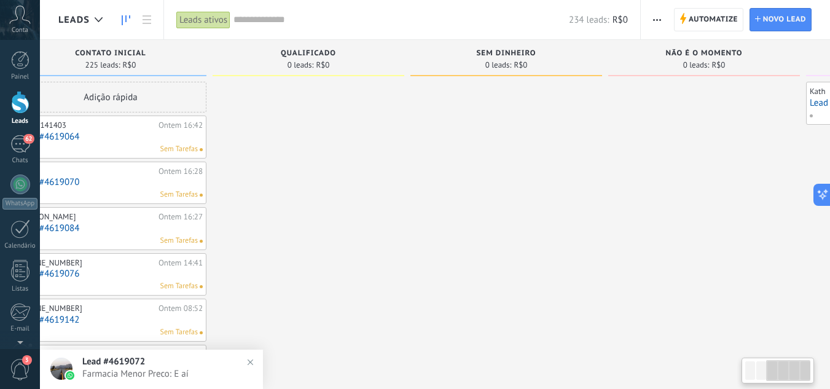
drag, startPoint x: 469, startPoint y: 181, endPoint x: 632, endPoint y: 176, distance: 163.6
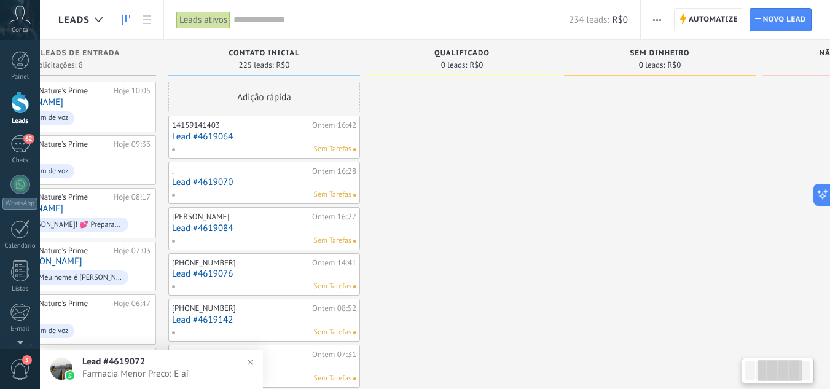
drag, startPoint x: 432, startPoint y: 174, endPoint x: 572, endPoint y: 168, distance: 140.2
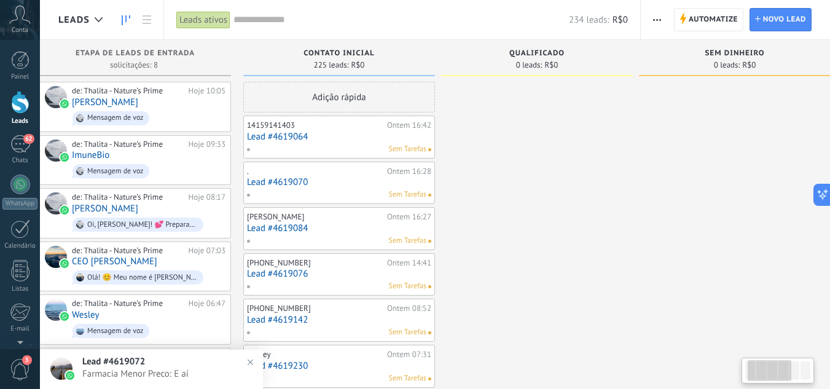
drag, startPoint x: 549, startPoint y: 168, endPoint x: 428, endPoint y: 162, distance: 121.2
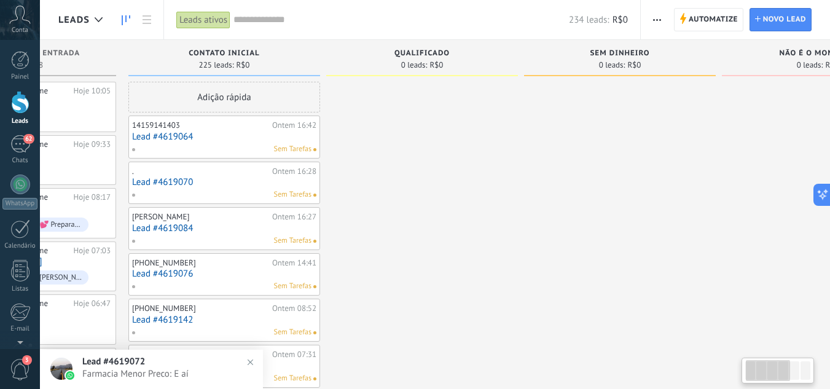
drag, startPoint x: 601, startPoint y: 166, endPoint x: 348, endPoint y: 165, distance: 252.6
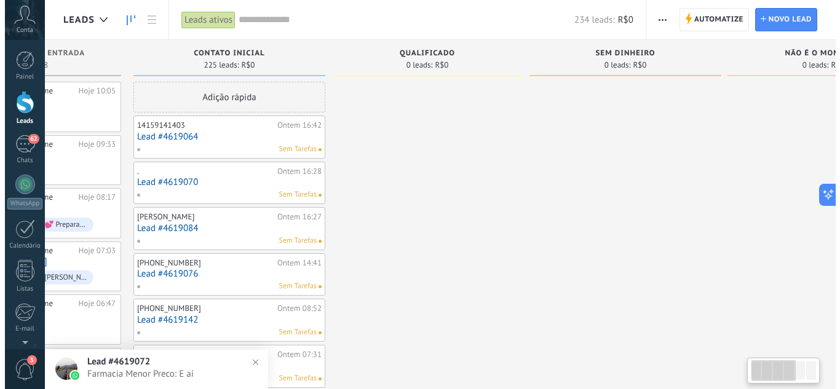
scroll to position [0, 272]
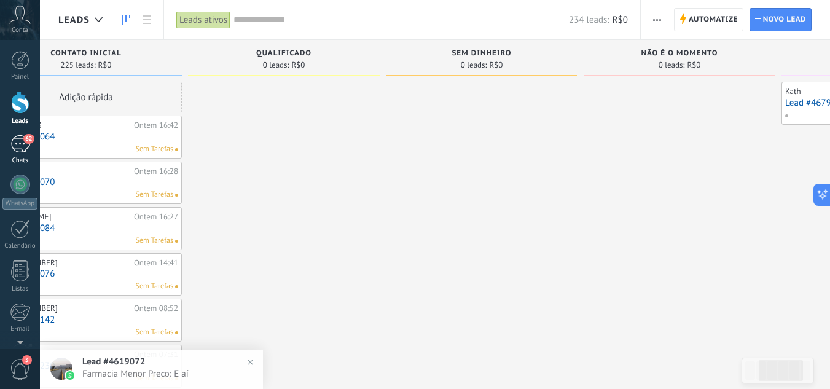
click at [20, 154] on link "62 Chats" at bounding box center [20, 150] width 40 height 30
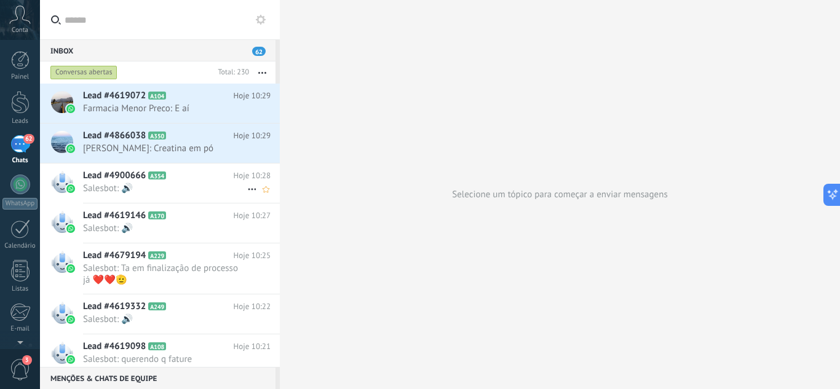
click at [166, 183] on span "Salesbot: 🔊" at bounding box center [165, 189] width 164 height 12
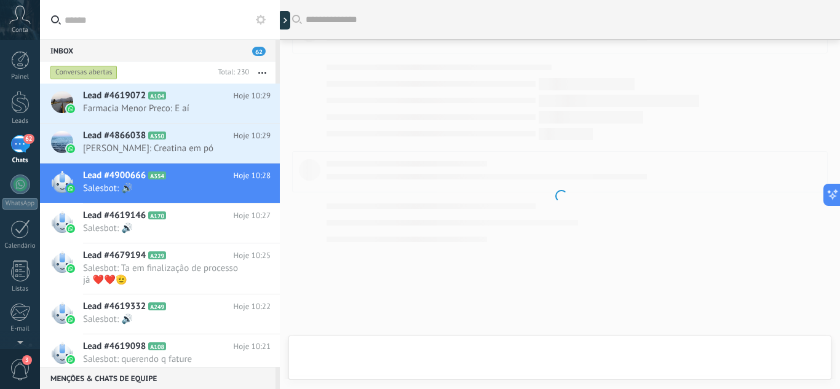
scroll to position [433, 0]
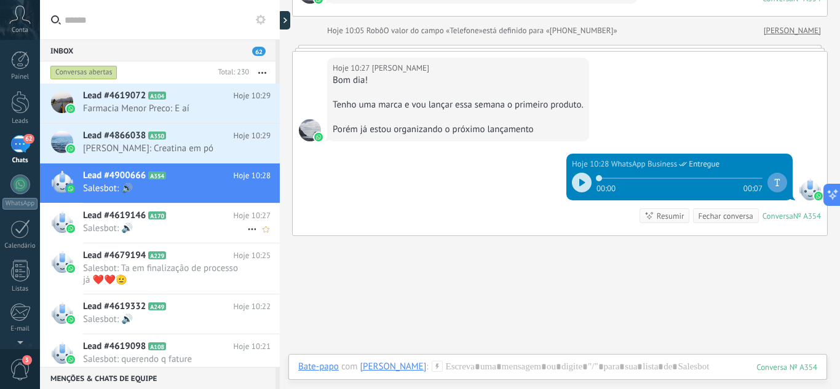
click at [159, 229] on span "Salesbot: 🔊" at bounding box center [165, 228] width 164 height 12
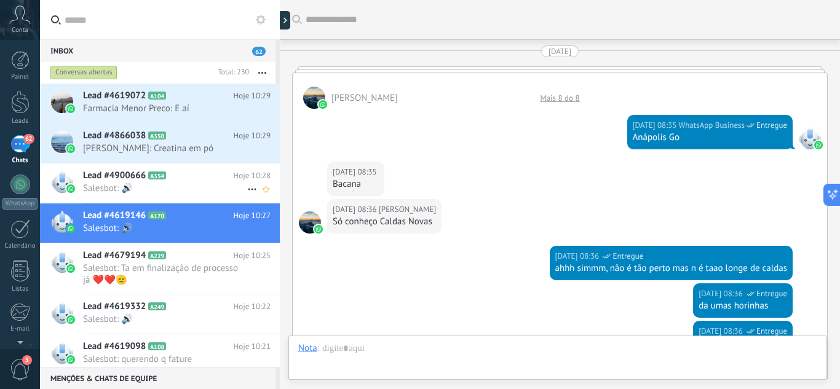
scroll to position [2518, 0]
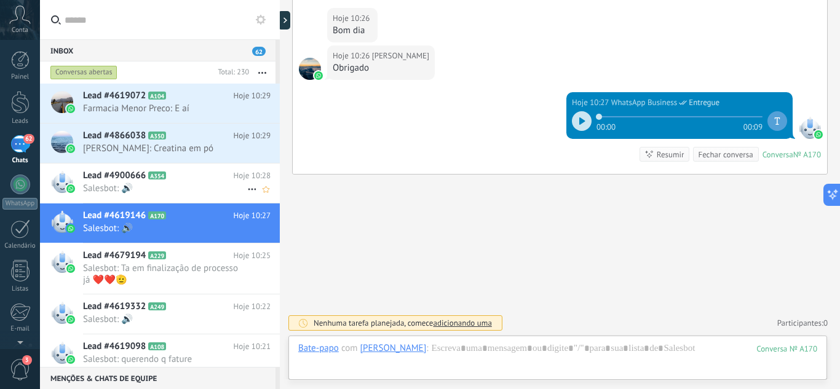
click at [176, 176] on icon at bounding box center [176, 176] width 12 height 12
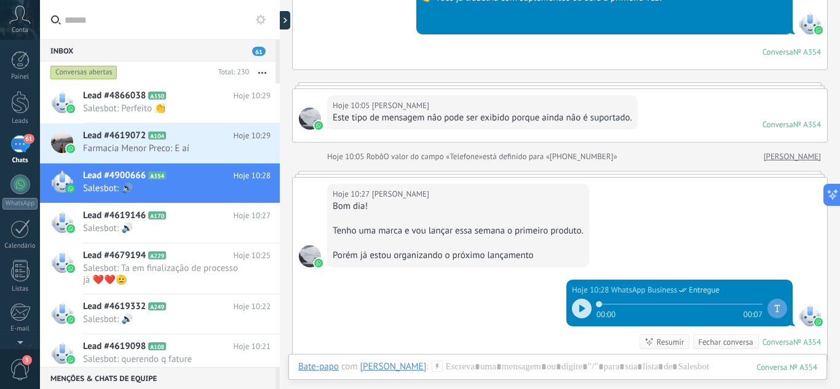
scroll to position [495, 0]
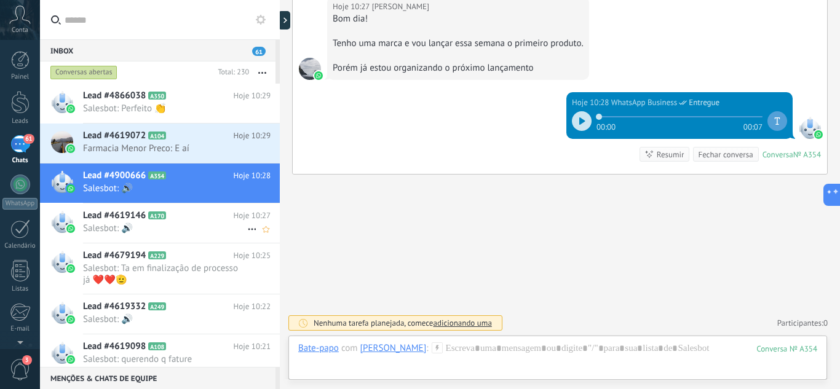
click at [154, 226] on span "Salesbot: 🔊" at bounding box center [165, 228] width 164 height 12
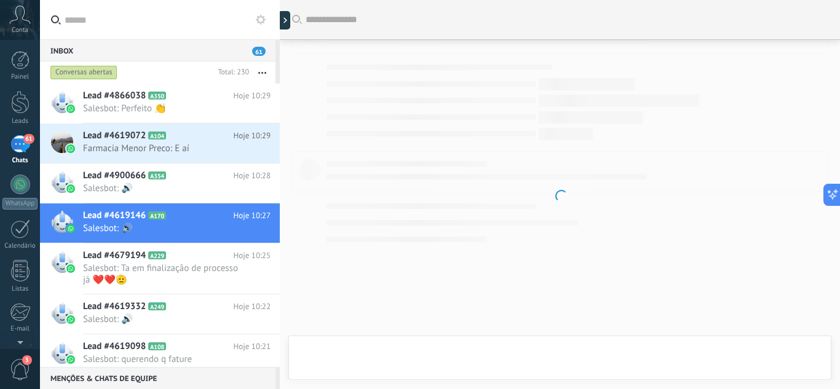
click at [287, 21] on div at bounding box center [284, 20] width 12 height 18
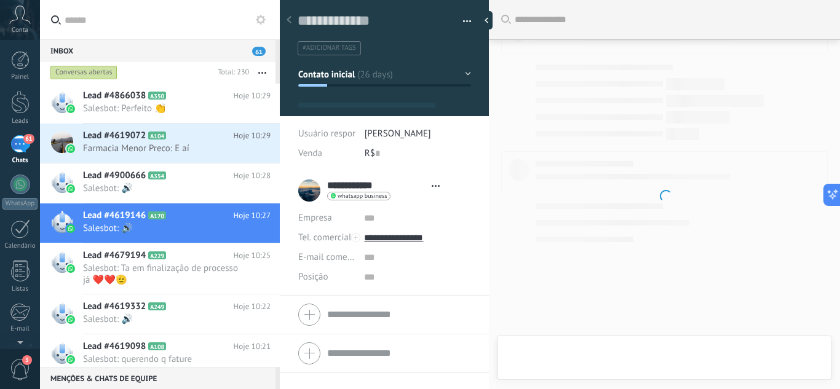
scroll to position [18, 0]
click at [370, 73] on button "Contato inicial" at bounding box center [384, 74] width 173 height 22
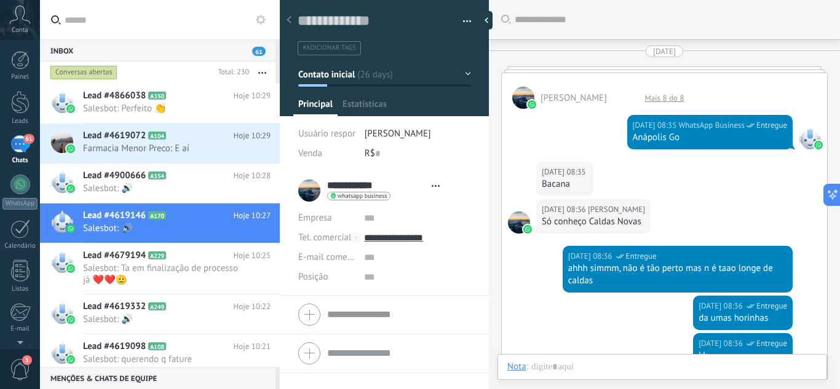
type textarea "**********"
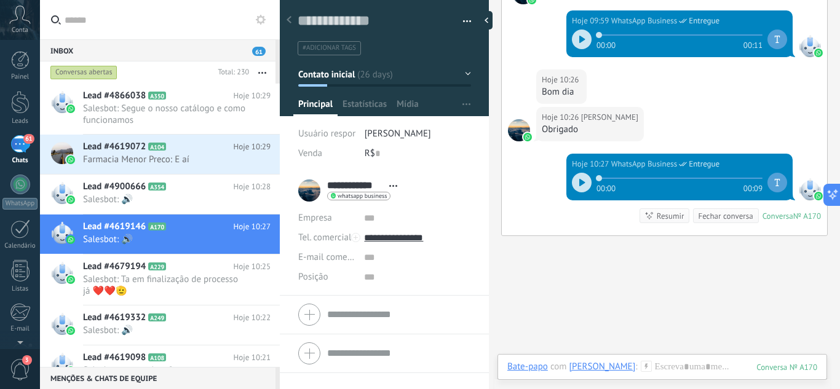
click at [463, 77] on button "Contato inicial" at bounding box center [384, 74] width 173 height 22
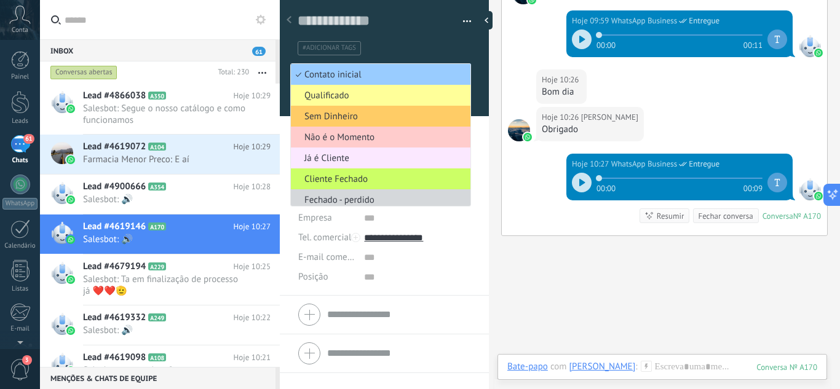
click at [350, 160] on span "Já é Cliente" at bounding box center [379, 158] width 176 height 12
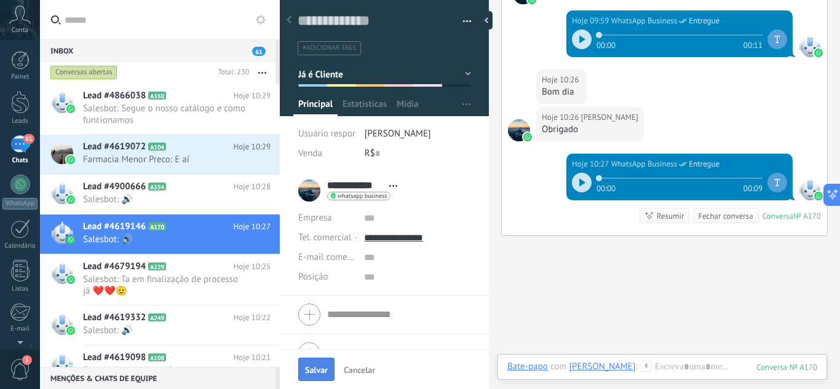
click at [313, 370] on span "Salvar" at bounding box center [316, 370] width 23 height 9
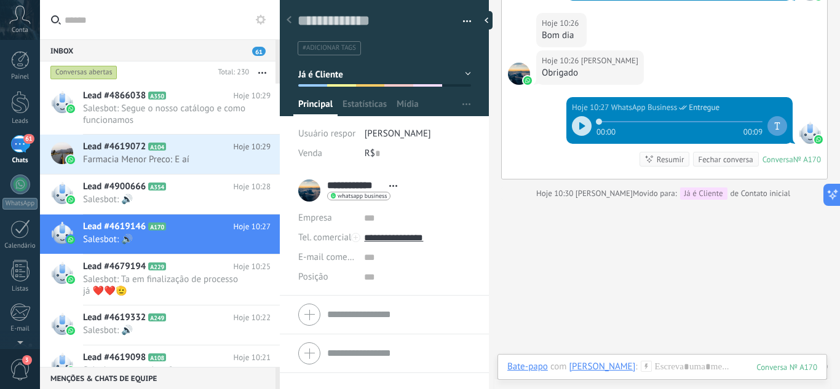
scroll to position [2586, 0]
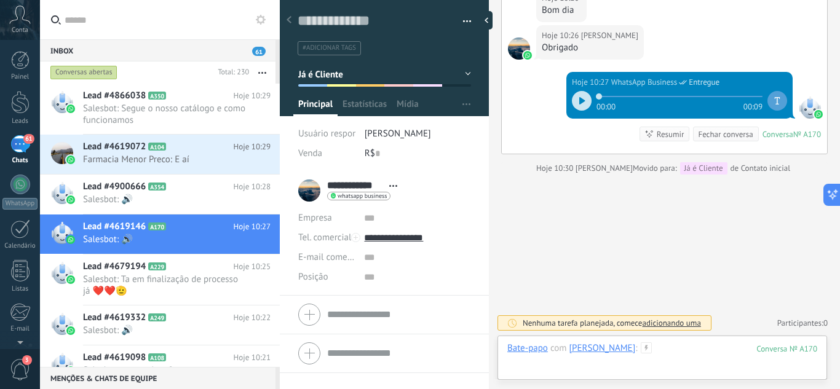
click at [662, 350] on div at bounding box center [662, 360] width 310 height 37
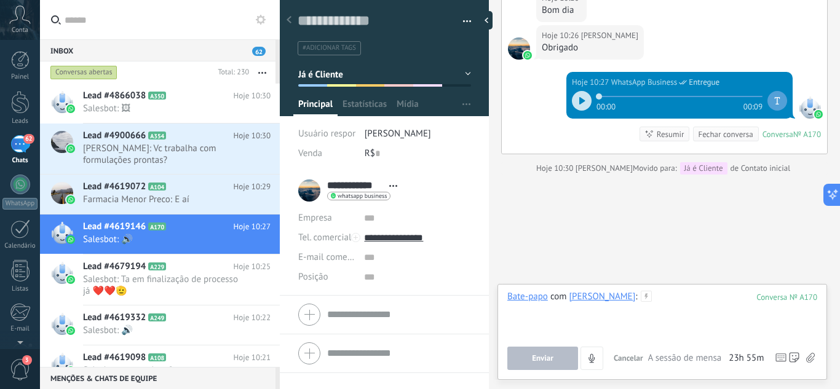
click at [671, 302] on div at bounding box center [662, 314] width 310 height 47
click at [588, 360] on icon "4" at bounding box center [591, 358] width 10 height 10
click at [589, 360] on icon "4" at bounding box center [591, 358] width 10 height 10
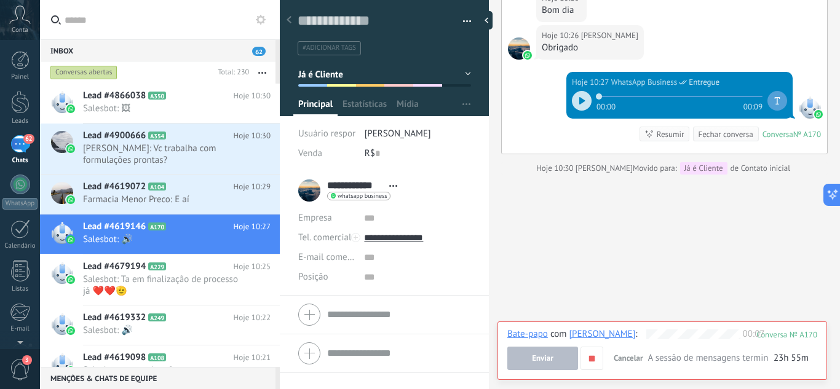
click at [629, 358] on span "Cancelar" at bounding box center [628, 358] width 30 height 10
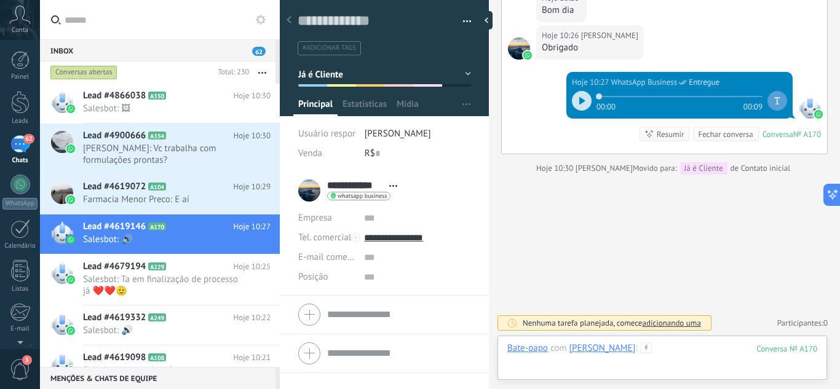
click at [669, 350] on div at bounding box center [662, 360] width 310 height 37
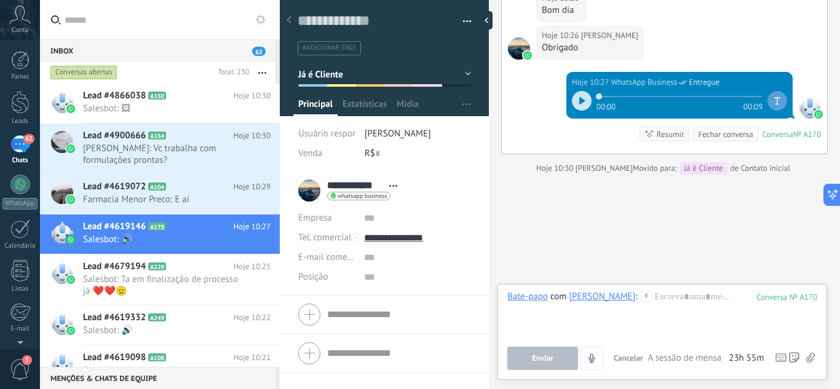
click at [128, 44] on div "Inbox 62" at bounding box center [157, 50] width 235 height 22
click at [143, 17] on input "text" at bounding box center [167, 19] width 205 height 39
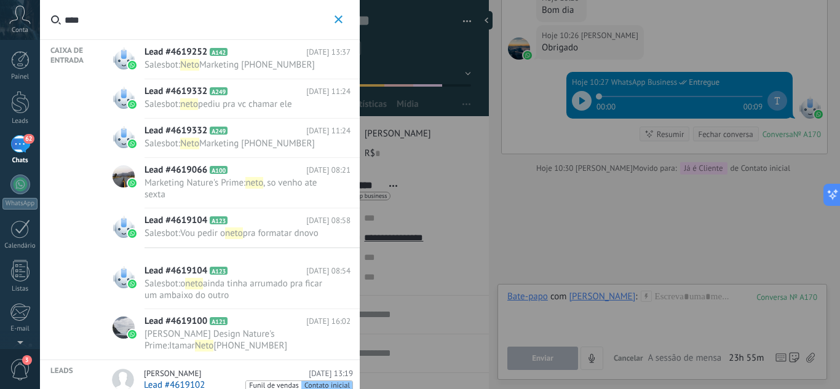
type input "****"
click at [233, 58] on div "Lead #4619252 A142 [DATE] 13:37 Salesbot : Neto Marketing [PHONE_NUMBER]" at bounding box center [251, 59] width 215 height 39
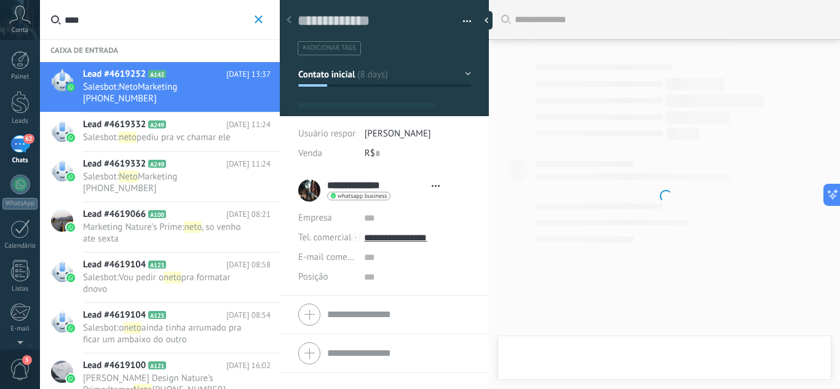
type textarea "**********"
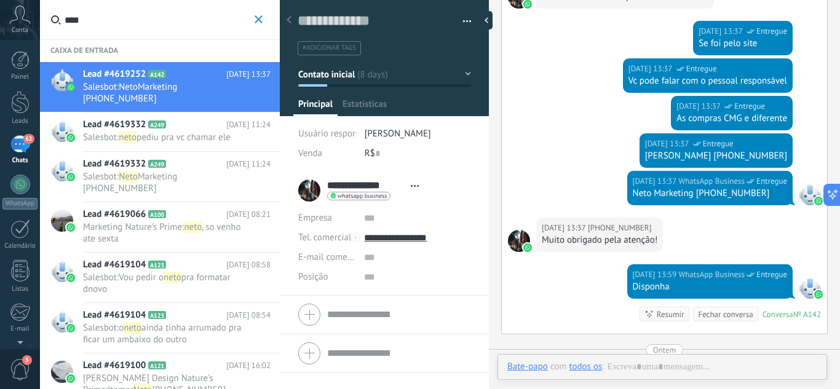
scroll to position [18, 0]
click at [101, 18] on input "****" at bounding box center [158, 19] width 187 height 39
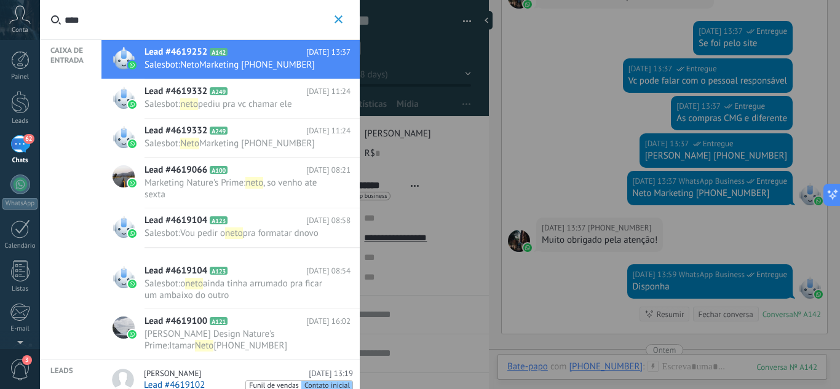
drag, startPoint x: 93, startPoint y: 17, endPoint x: 12, endPoint y: 16, distance: 81.8
click at [15, 17] on body ".abccls-1,.abccls-2{fill-rule:evenodd}.abccls-2{fill:#fff} .abfcls-1{fill:none}…" at bounding box center [420, 194] width 840 height 389
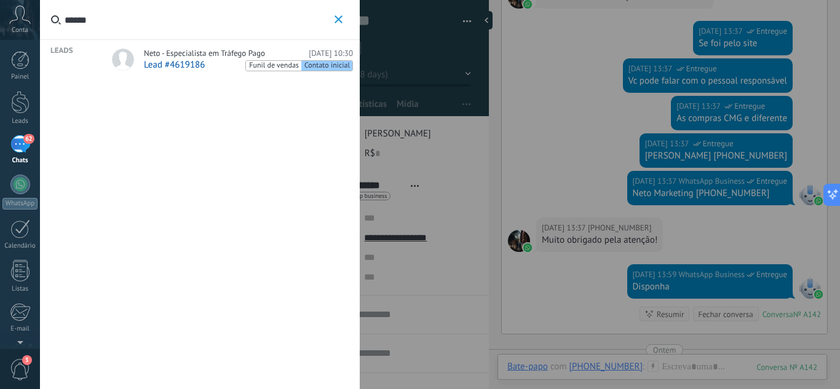
type input "******"
click at [182, 53] on span "Neto - Especialista em Tráfego Pago" at bounding box center [204, 54] width 121 height 10
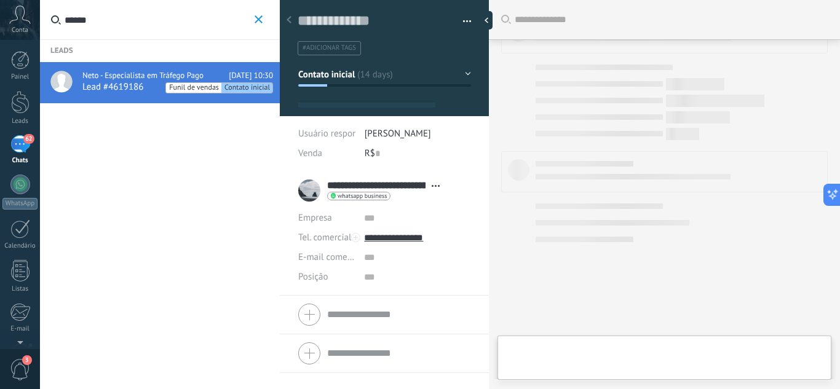
scroll to position [18, 0]
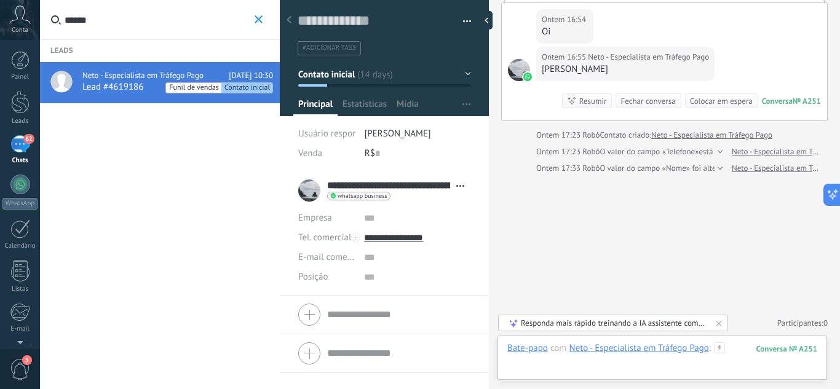
click at [626, 366] on div at bounding box center [662, 360] width 310 height 37
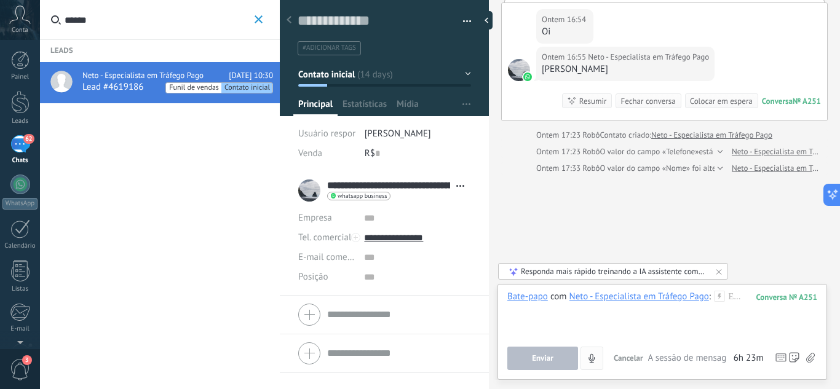
click at [592, 361] on icon "4" at bounding box center [591, 358] width 10 height 10
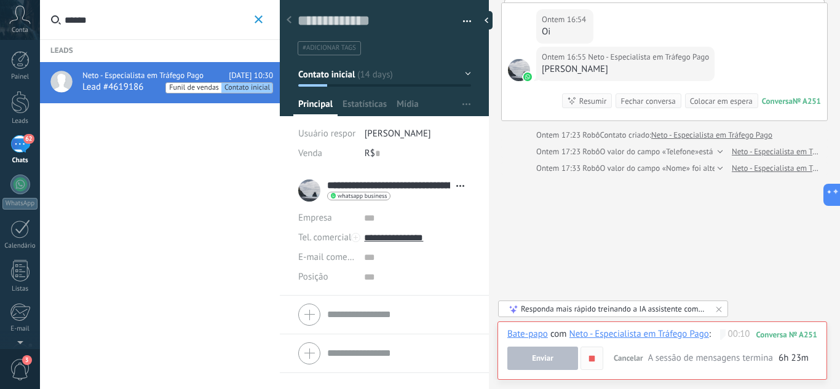
click at [591, 359] on use "button" at bounding box center [592, 358] width 6 height 6
click at [594, 356] on icon "button" at bounding box center [591, 358] width 10 height 10
click at [621, 358] on span "Cancelar" at bounding box center [628, 358] width 30 height 10
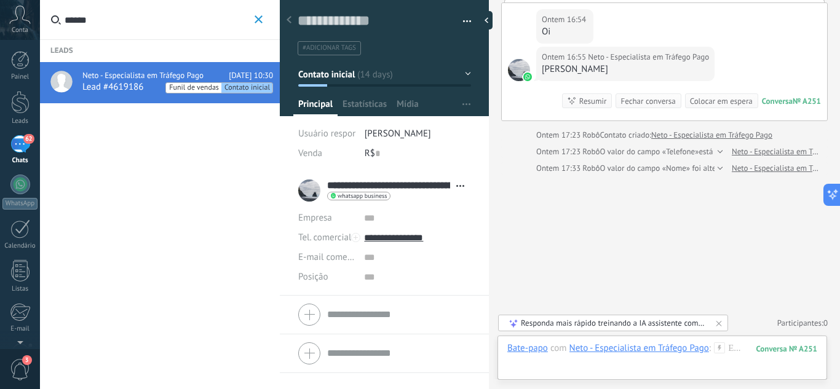
click at [487, 18] on div at bounding box center [486, 20] width 12 height 18
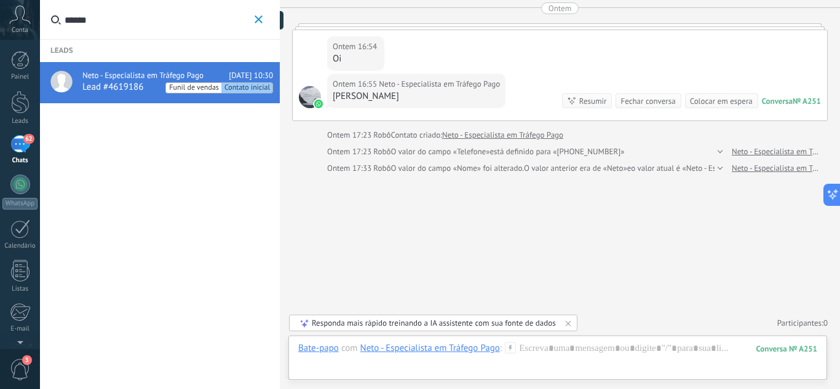
type textarea "**********"
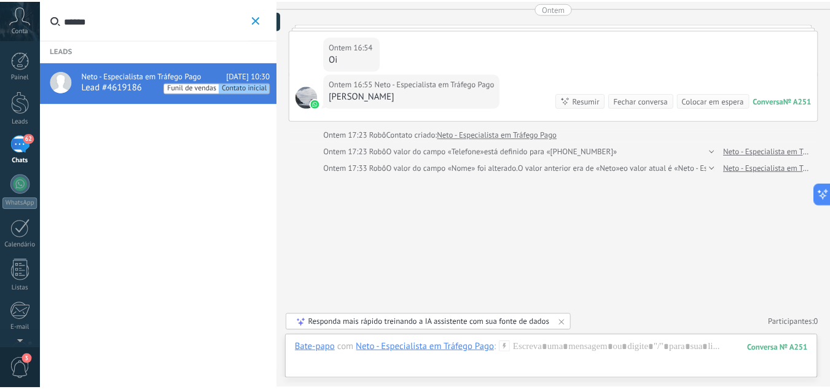
scroll to position [12, 0]
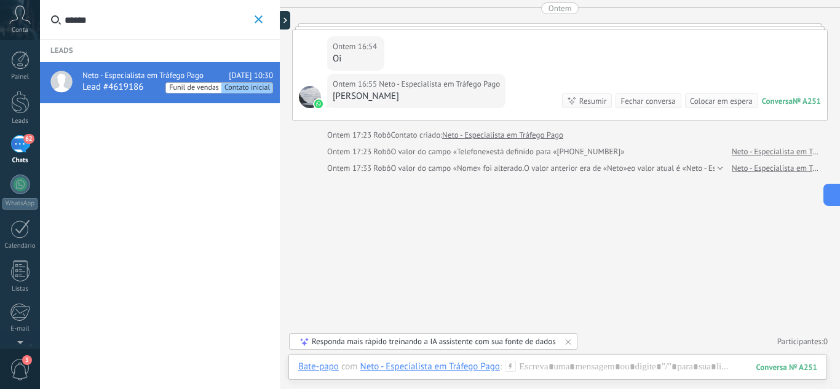
click at [258, 18] on use "button" at bounding box center [258, 19] width 8 height 8
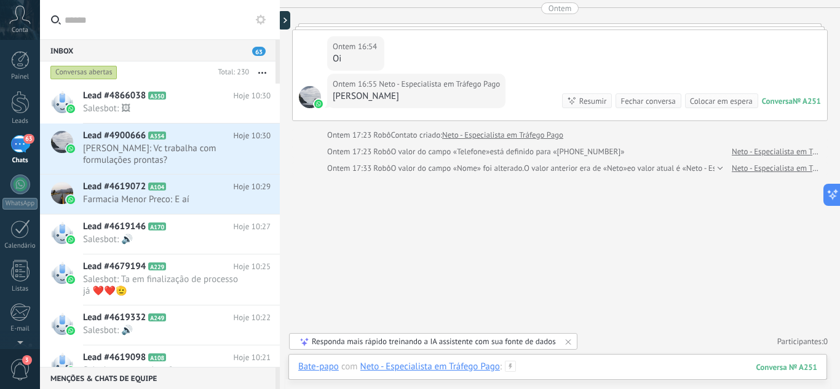
click at [656, 363] on div at bounding box center [557, 379] width 519 height 37
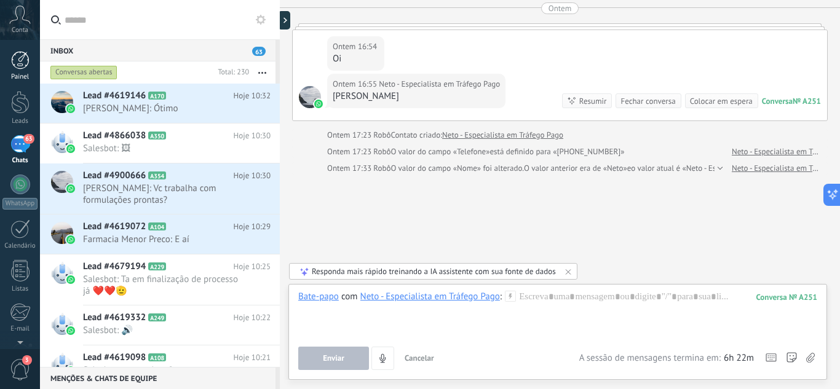
click at [23, 53] on div at bounding box center [20, 60] width 18 height 18
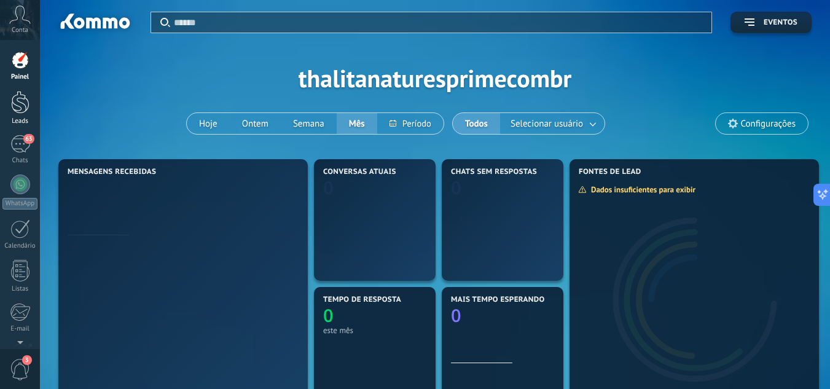
click at [22, 111] on div at bounding box center [20, 102] width 18 height 23
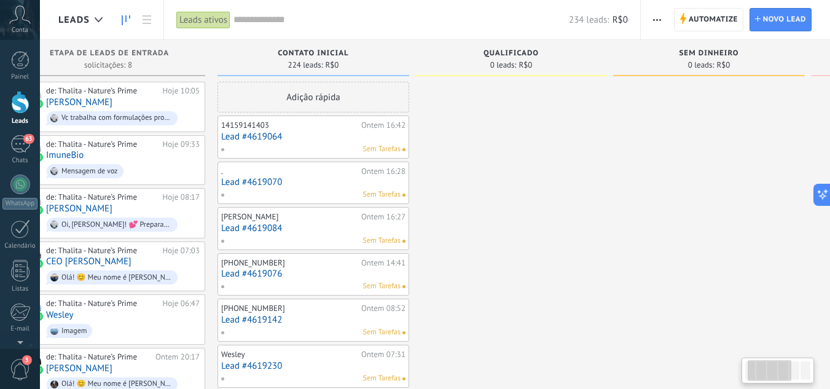
drag, startPoint x: 585, startPoint y: 216, endPoint x: 542, endPoint y: 207, distance: 43.5
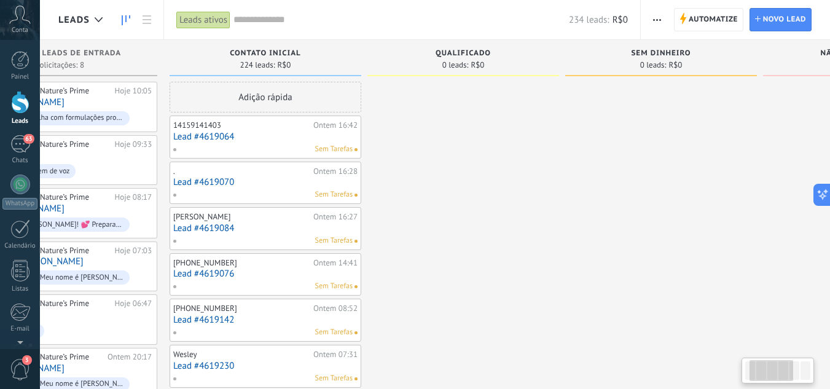
drag, startPoint x: 533, startPoint y: 197, endPoint x: 404, endPoint y: 184, distance: 130.3
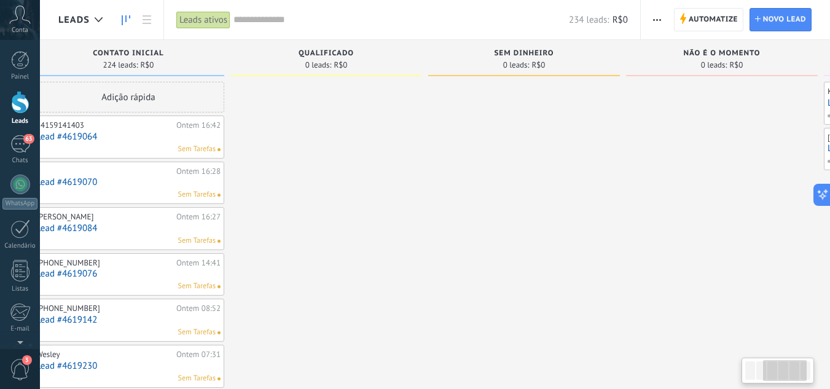
drag, startPoint x: 519, startPoint y: 177, endPoint x: 342, endPoint y: 177, distance: 177.6
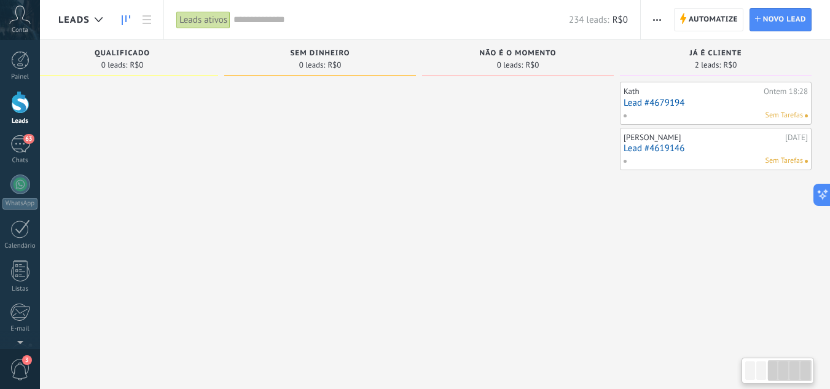
drag, startPoint x: 495, startPoint y: 176, endPoint x: 305, endPoint y: 180, distance: 190.0
drag, startPoint x: 412, startPoint y: 143, endPoint x: 584, endPoint y: 140, distance: 172.1
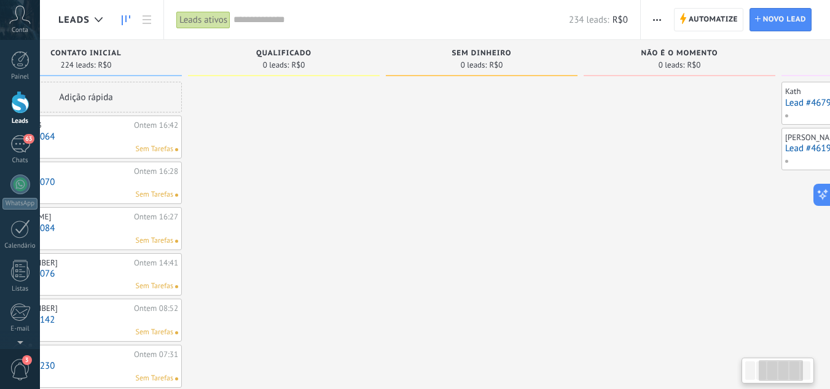
scroll to position [0, 127]
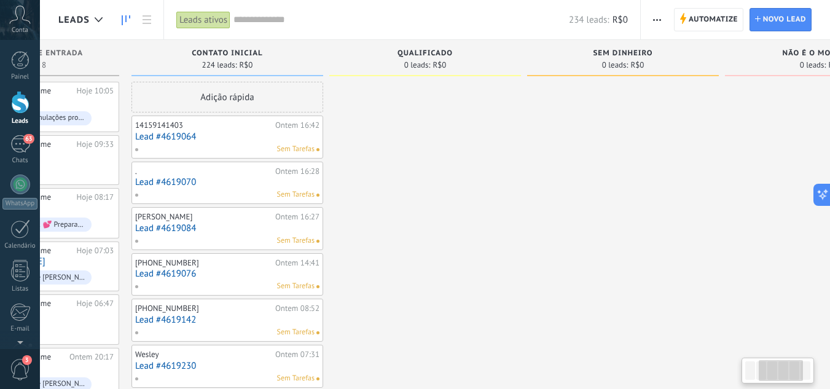
drag, startPoint x: 387, startPoint y: 148, endPoint x: 476, endPoint y: 143, distance: 89.3
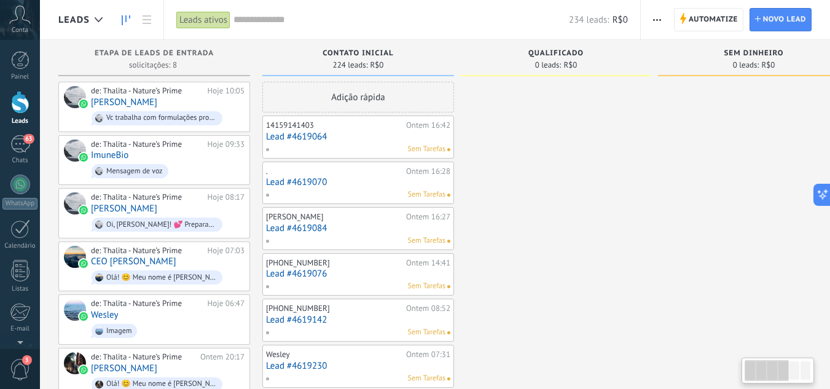
drag, startPoint x: 481, startPoint y: 147, endPoint x: 586, endPoint y: 147, distance: 104.5
drag, startPoint x: 568, startPoint y: 142, endPoint x: 591, endPoint y: 141, distance: 23.4
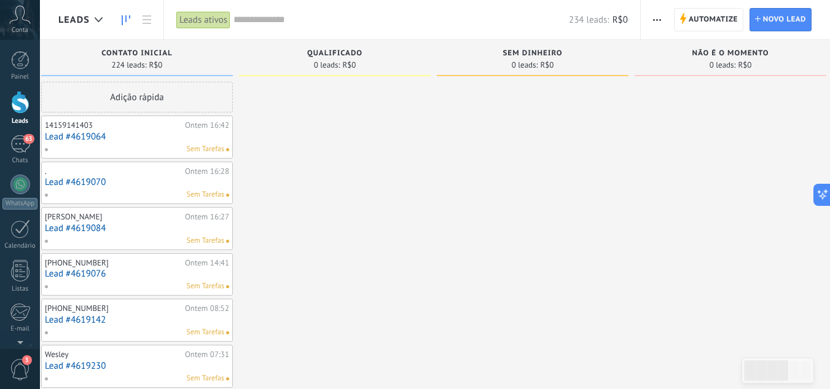
drag, startPoint x: 635, startPoint y: 216, endPoint x: 384, endPoint y: 208, distance: 251.5
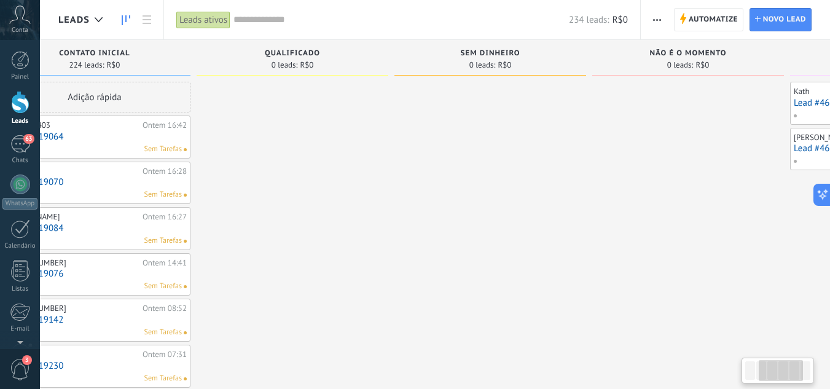
drag, startPoint x: 494, startPoint y: 195, endPoint x: 248, endPoint y: 193, distance: 245.9
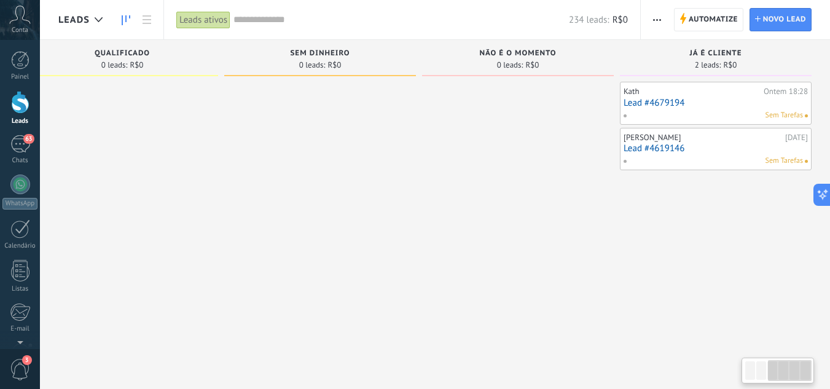
drag, startPoint x: 361, startPoint y: 188, endPoint x: 194, endPoint y: 189, distance: 166.6
click at [18, 238] on div at bounding box center [20, 228] width 20 height 19
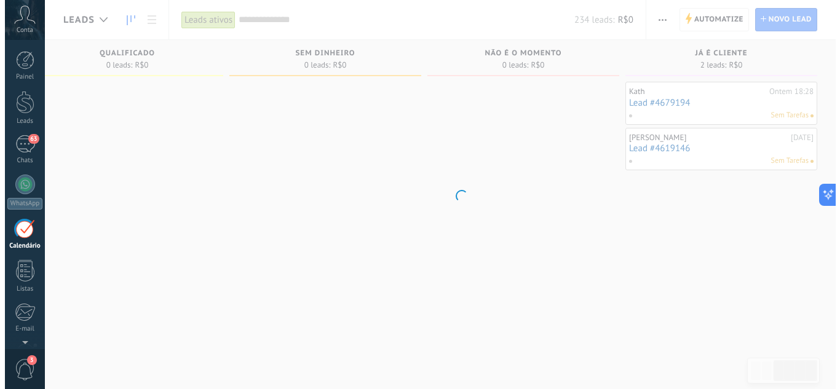
scroll to position [36, 0]
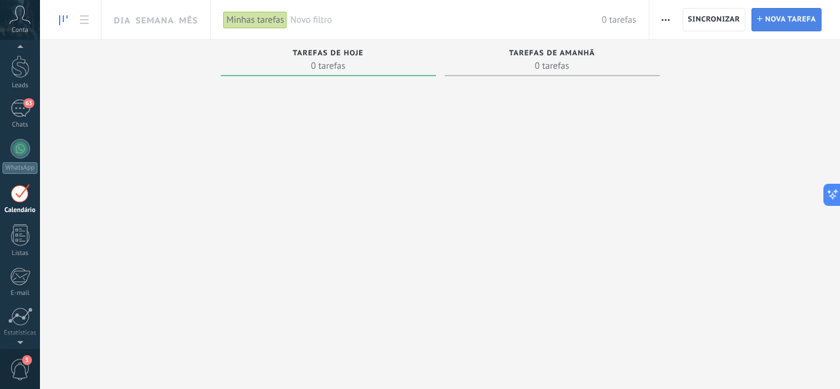
click at [773, 17] on span "Nova tarefa" at bounding box center [790, 20] width 51 height 22
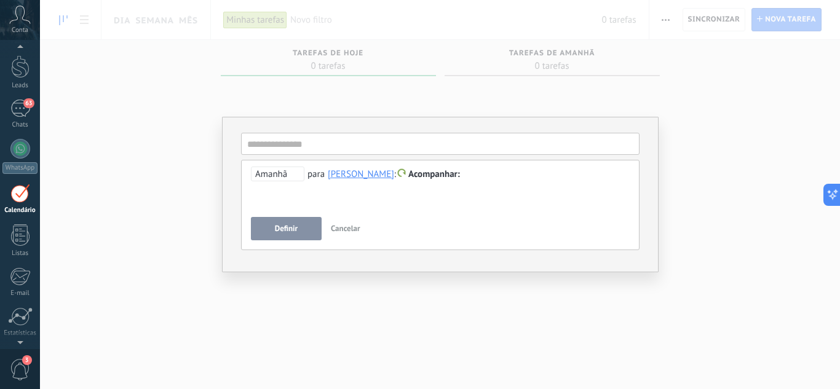
click at [343, 163] on div "**********" at bounding box center [440, 205] width 398 height 90
click at [336, 149] on input "text" at bounding box center [440, 144] width 398 height 22
click at [337, 149] on input "text" at bounding box center [440, 144] width 398 height 22
click at [337, 144] on input "text" at bounding box center [440, 144] width 398 height 22
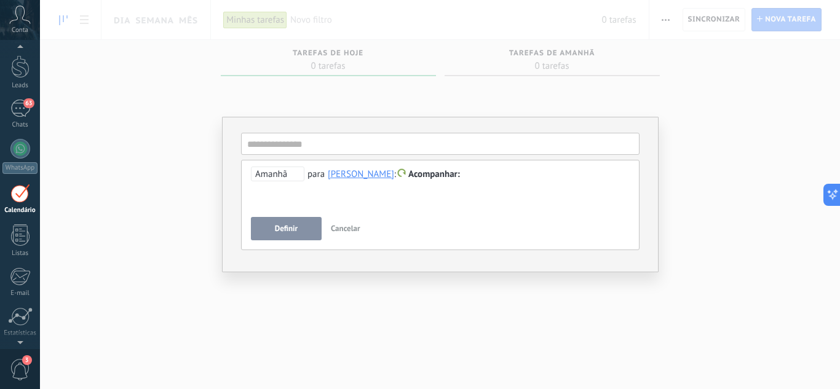
click at [486, 176] on div at bounding box center [440, 174] width 379 height 15
click at [356, 170] on div "[PERSON_NAME]" at bounding box center [361, 173] width 66 height 11
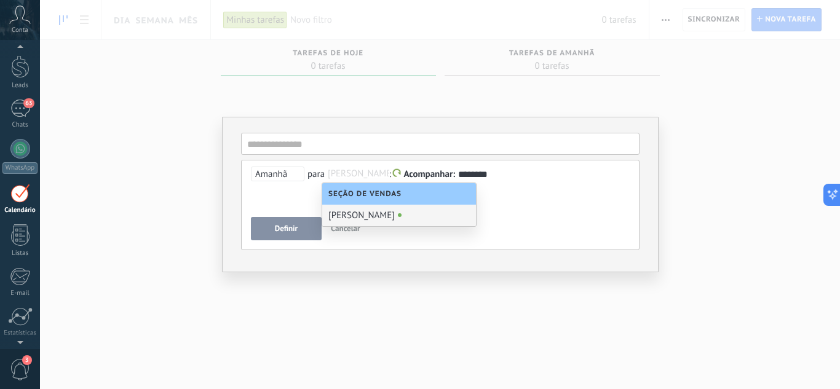
drag, startPoint x: 559, startPoint y: 203, endPoint x: 342, endPoint y: 190, distance: 216.7
click at [556, 202] on div "**********" at bounding box center [440, 189] width 379 height 44
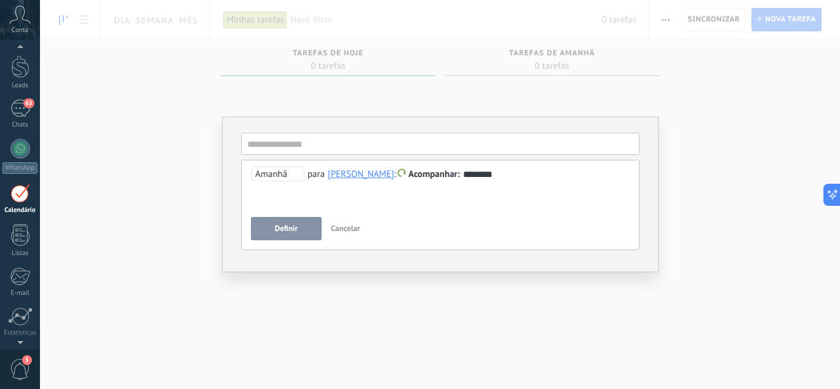
click at [270, 179] on span "Amanhã" at bounding box center [277, 174] width 53 height 15
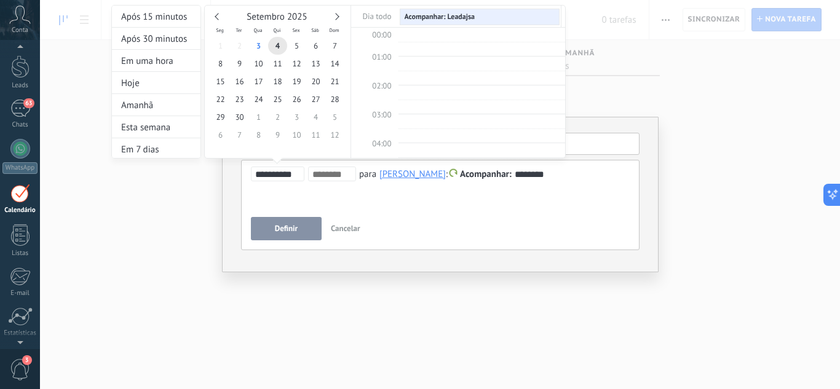
scroll to position [232, 0]
click at [158, 34] on div "Após 30 minutos" at bounding box center [156, 39] width 89 height 22
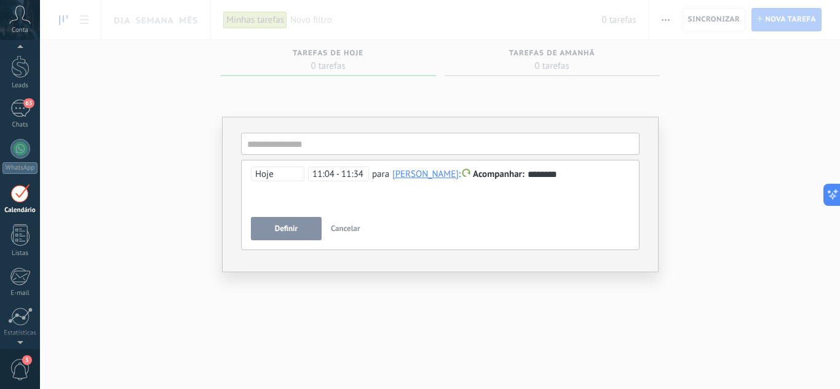
click at [350, 226] on span "Cancelar" at bounding box center [346, 228] width 30 height 10
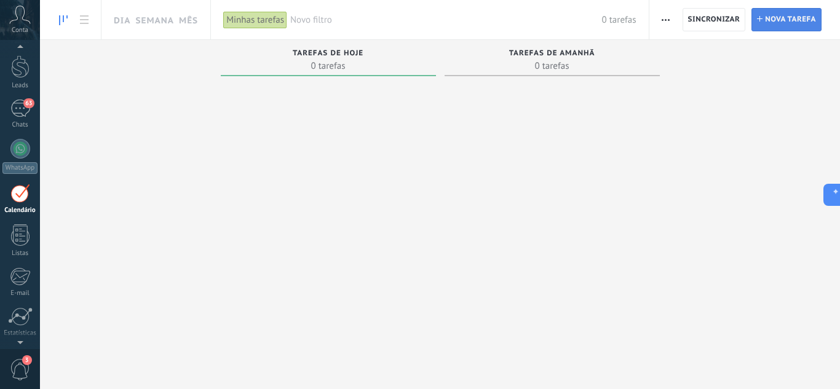
click at [776, 24] on span "Nova tarefa" at bounding box center [790, 20] width 51 height 22
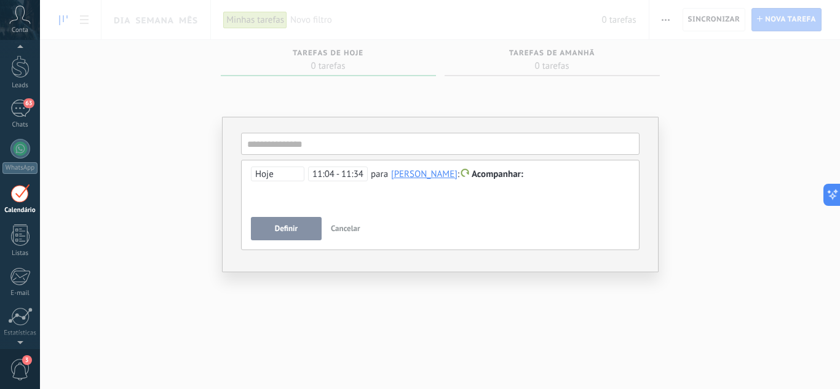
click at [341, 233] on span "Cancelar" at bounding box center [346, 228] width 30 height 10
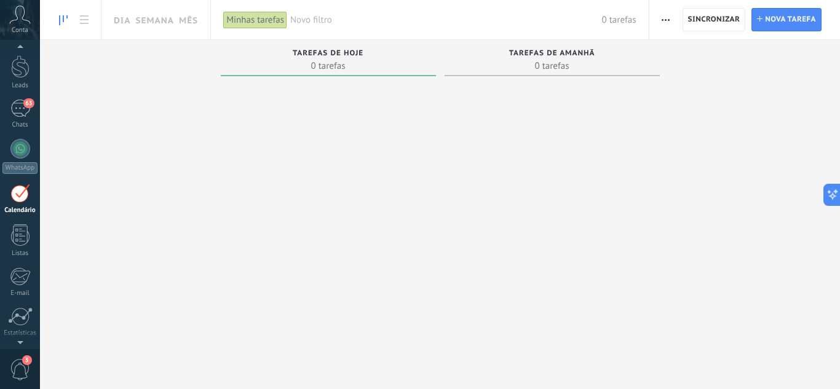
click at [6, 200] on link "Calendário" at bounding box center [20, 199] width 40 height 31
click at [768, 21] on span "Nova tarefa" at bounding box center [790, 20] width 51 height 22
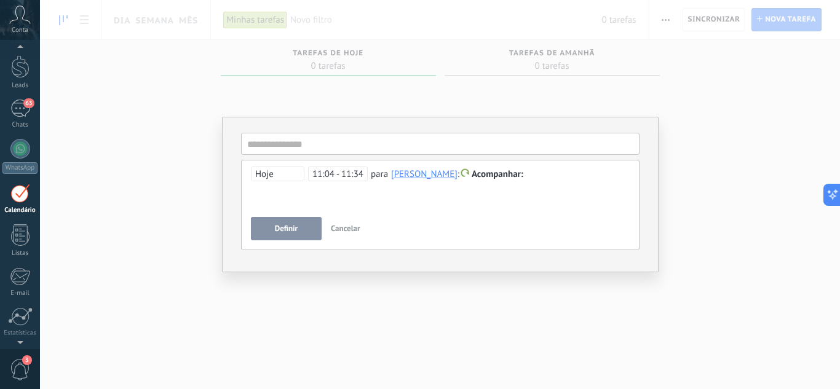
click at [441, 174] on div "[PERSON_NAME]" at bounding box center [424, 173] width 66 height 11
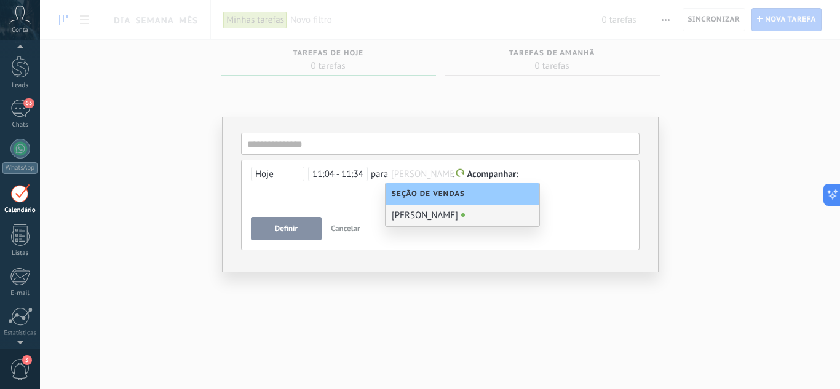
scroll to position [1, 0]
click at [546, 170] on div at bounding box center [440, 174] width 379 height 15
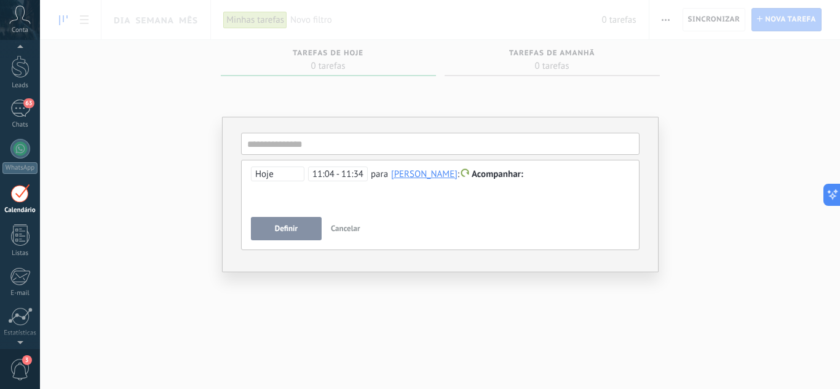
click at [549, 177] on div at bounding box center [440, 174] width 379 height 15
click at [273, 181] on div at bounding box center [440, 174] width 379 height 15
click at [269, 175] on span "Hoje" at bounding box center [277, 174] width 53 height 15
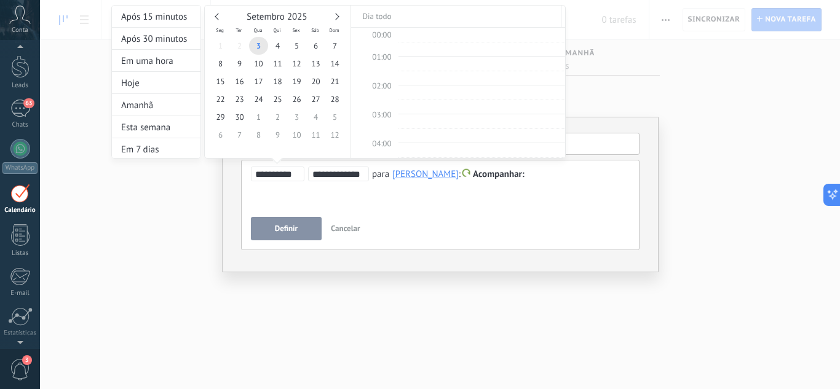
scroll to position [303, 0]
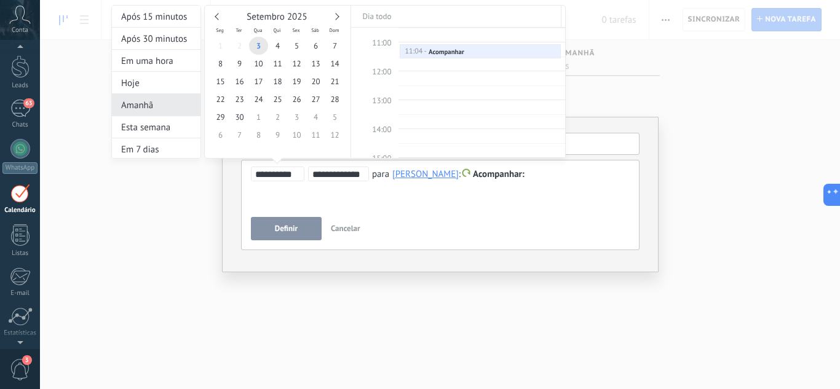
click at [150, 102] on div "Amanhã" at bounding box center [156, 105] width 89 height 22
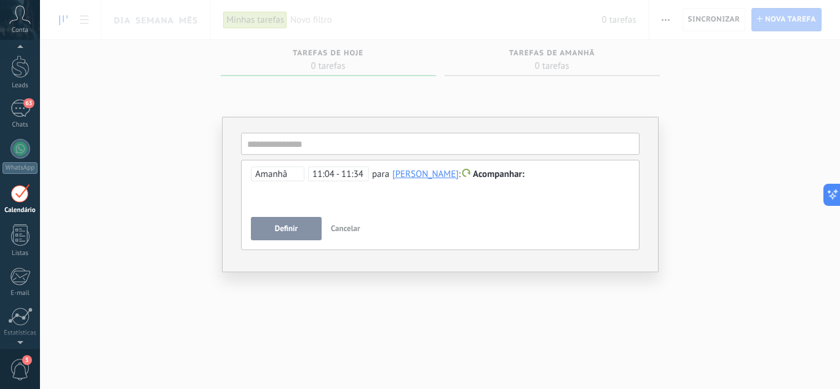
click at [348, 172] on span "11:04 - 11:34" at bounding box center [338, 174] width 61 height 15
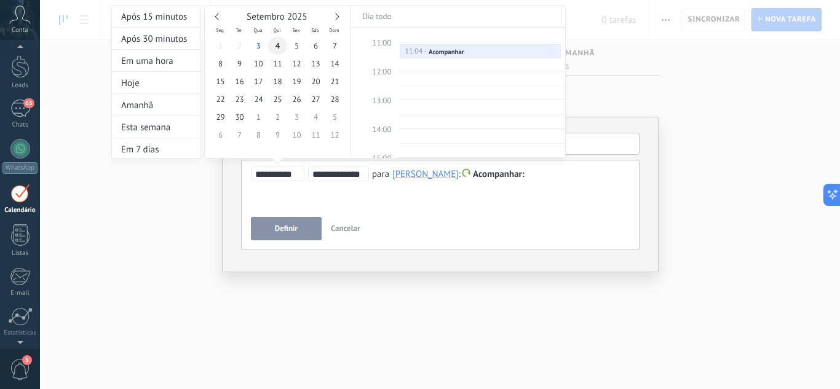
click at [281, 41] on span "4" at bounding box center [277, 46] width 19 height 18
type input "**********"
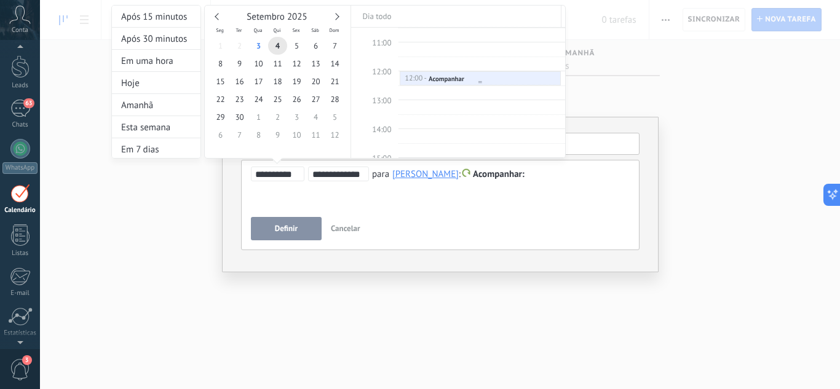
click at [458, 81] on div at bounding box center [480, 82] width 160 height 5
click at [473, 81] on div at bounding box center [480, 82] width 160 height 5
drag, startPoint x: 511, startPoint y: 216, endPoint x: 525, endPoint y: 184, distance: 34.9
click at [510, 214] on div at bounding box center [420, 194] width 840 height 389
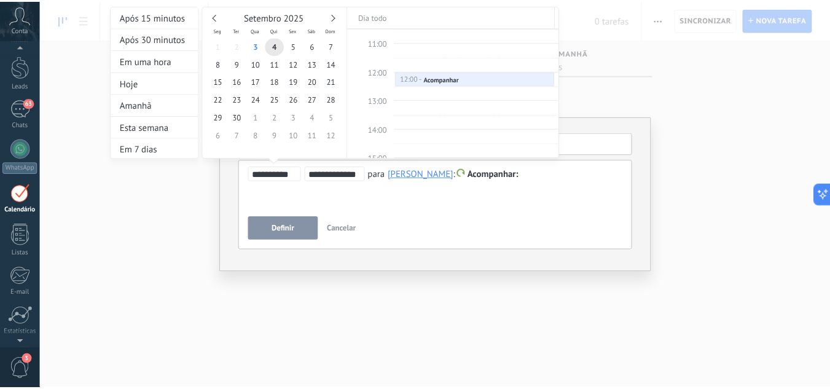
scroll to position [0, 0]
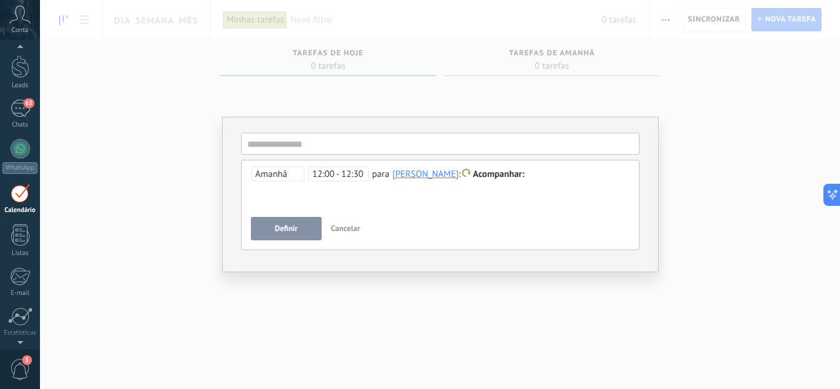
click at [523, 178] on span "Acompanhar" at bounding box center [499, 174] width 52 height 12
click at [500, 199] on label "Reunião" at bounding box center [506, 199] width 111 height 24
click at [545, 173] on div at bounding box center [440, 174] width 379 height 15
click at [349, 221] on button "Cancelar" at bounding box center [345, 228] width 39 height 23
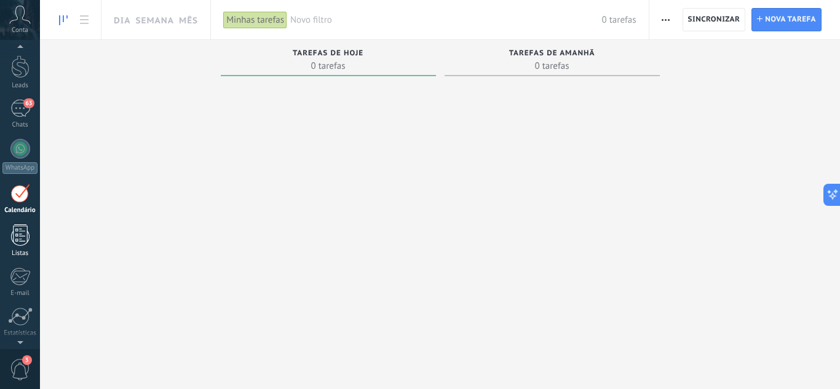
click at [23, 229] on div at bounding box center [20, 235] width 18 height 22
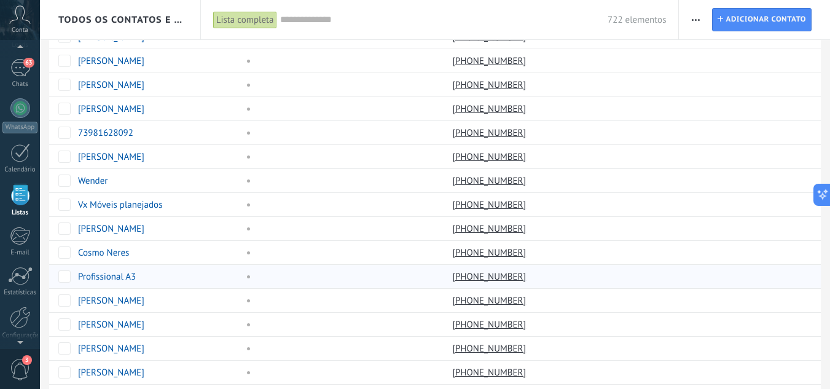
scroll to position [924, 0]
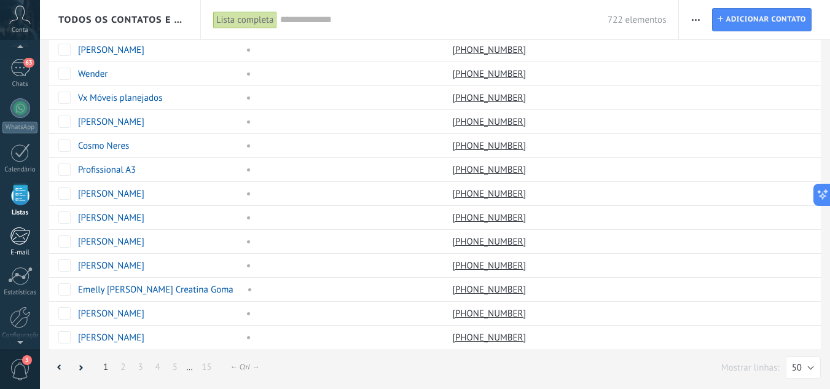
click at [22, 229] on div at bounding box center [20, 236] width 20 height 18
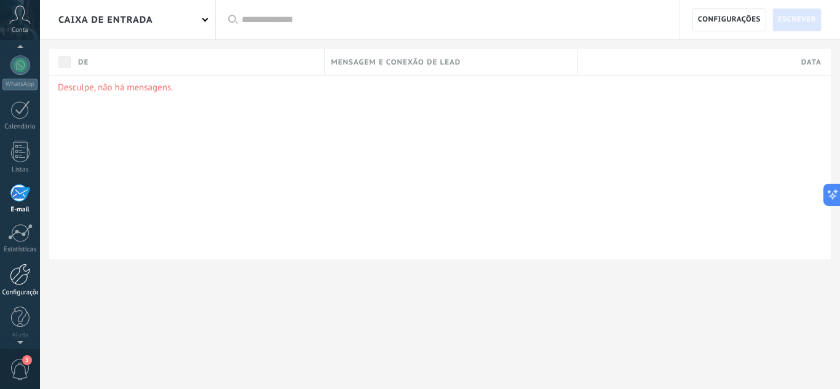
click at [29, 278] on div at bounding box center [20, 275] width 21 height 22
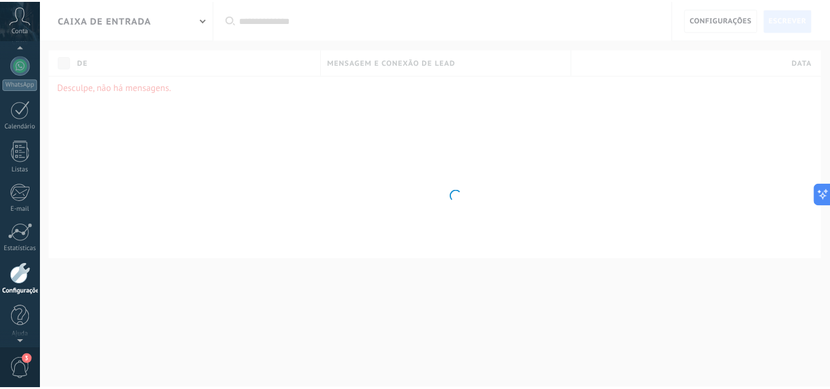
scroll to position [122, 0]
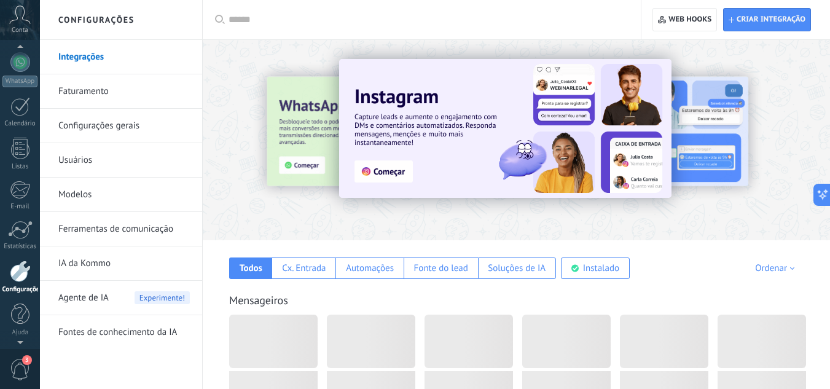
click at [31, 57] on div at bounding box center [20, 49] width 40 height 18
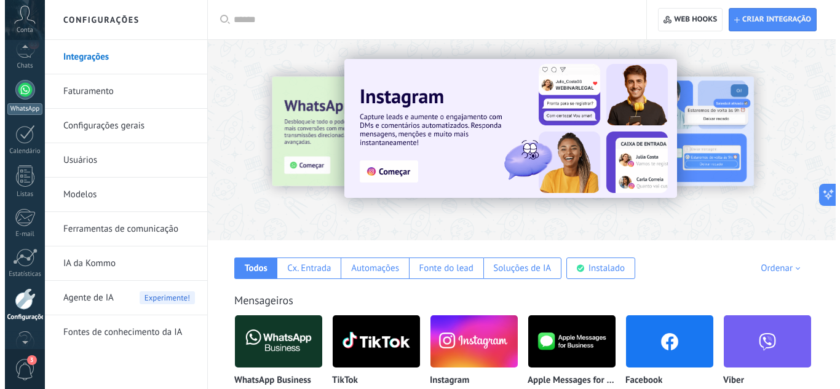
scroll to position [87, 0]
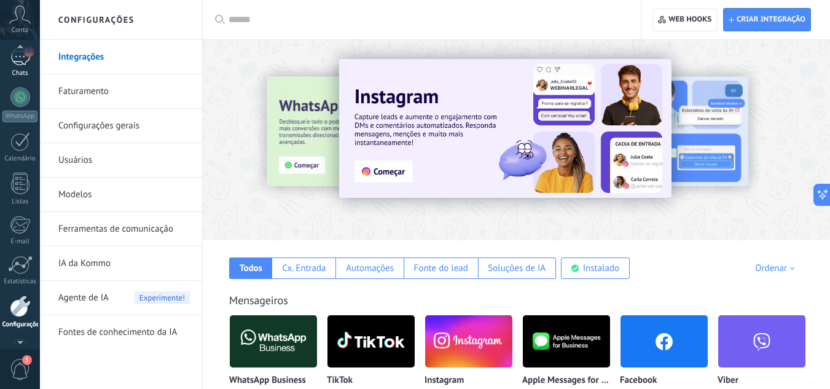
click at [22, 66] on link "63 Chats" at bounding box center [20, 63] width 40 height 30
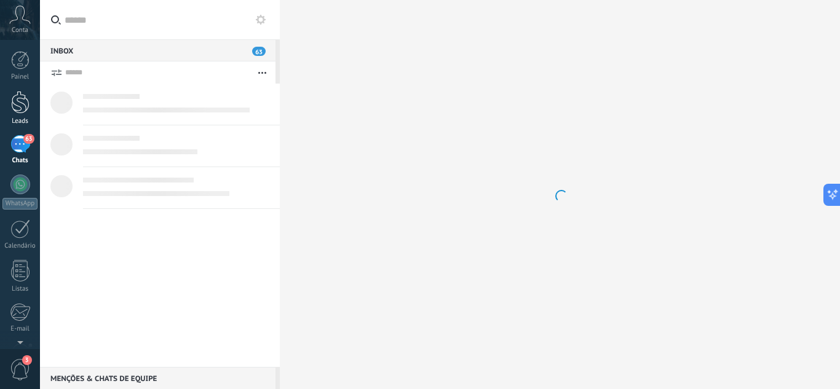
click at [18, 107] on div at bounding box center [20, 102] width 18 height 23
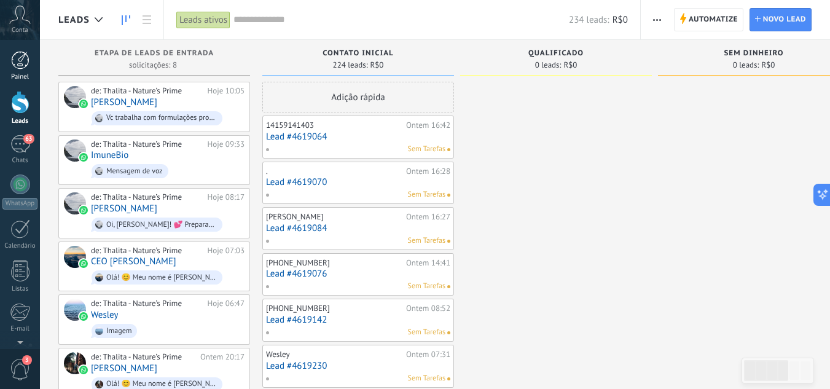
click at [14, 73] on div "Painel" at bounding box center [20, 77] width 36 height 8
